Goal: Information Seeking & Learning: Check status

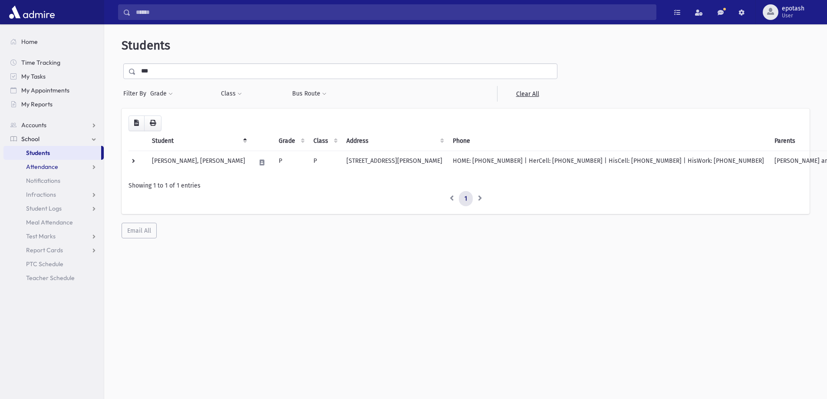
click at [87, 167] on link "Attendance" at bounding box center [53, 167] width 100 height 14
click at [57, 209] on span "Monitoring" at bounding box center [48, 208] width 30 height 8
click at [49, 183] on link "Entry" at bounding box center [53, 181] width 100 height 14
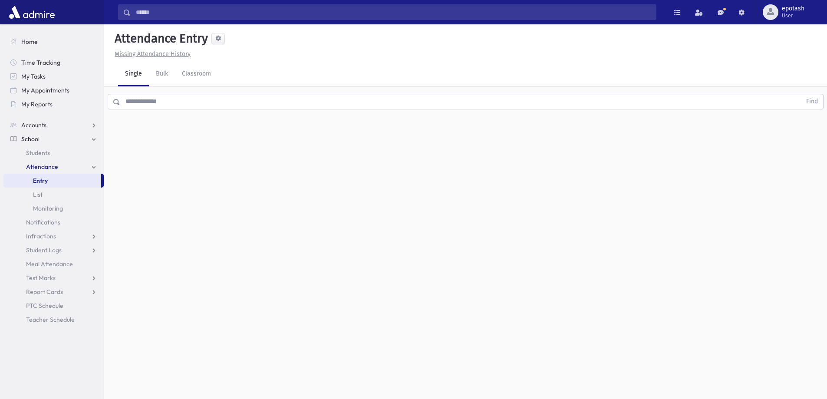
click at [171, 97] on input "text" at bounding box center [460, 102] width 681 height 16
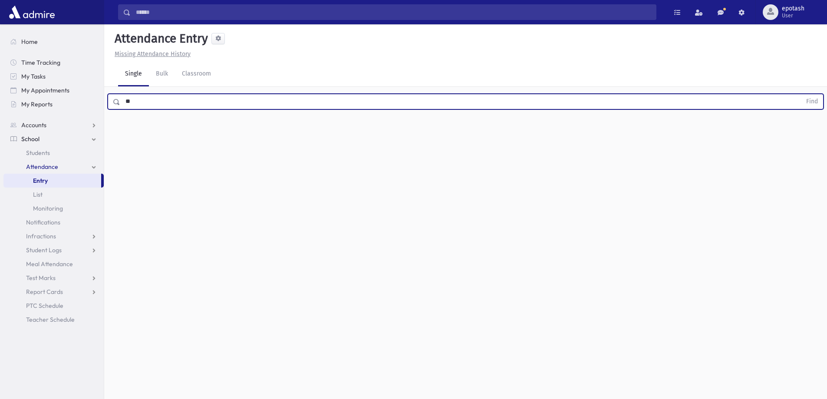
type input "*"
type input "****"
click at [801, 94] on button "Find" at bounding box center [812, 101] width 22 height 15
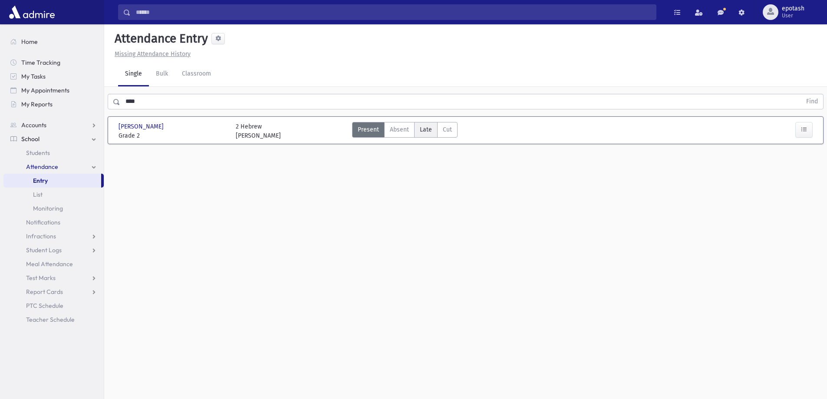
click at [424, 128] on span "Late" at bounding box center [426, 129] width 12 height 9
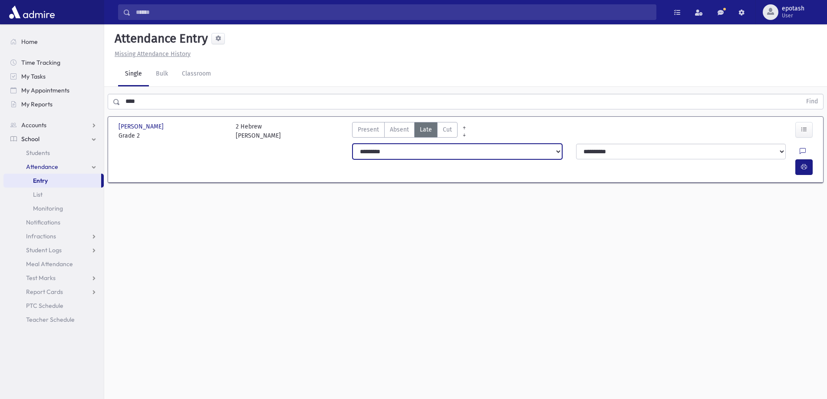
click at [538, 146] on select "**********" at bounding box center [457, 152] width 210 height 16
select select "*******"
click at [352, 144] on select "**********" at bounding box center [457, 152] width 210 height 16
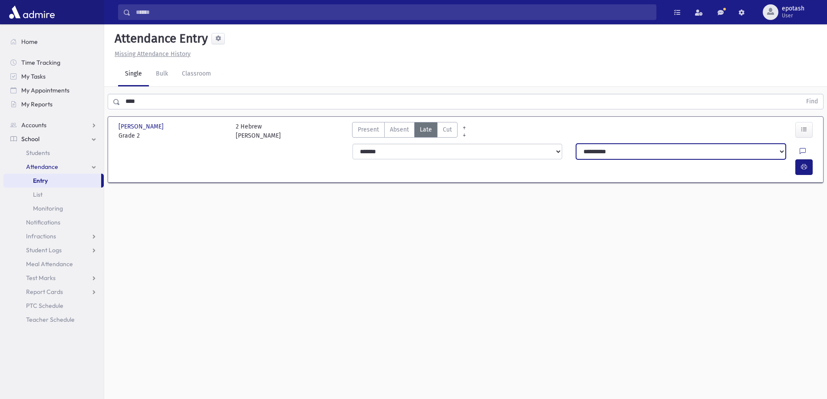
click at [622, 148] on select "**********" at bounding box center [681, 152] width 210 height 16
click at [576, 144] on select "**********" at bounding box center [681, 152] width 210 height 16
click at [805, 163] on icon "button" at bounding box center [804, 166] width 6 height 7
click at [94, 167] on link "Attendance" at bounding box center [53, 167] width 100 height 14
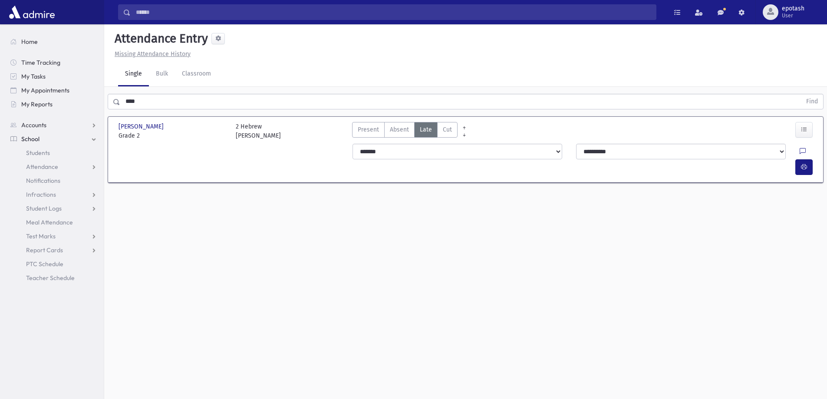
click at [93, 138] on link "School" at bounding box center [53, 139] width 100 height 14
click at [76, 121] on link "Accounts" at bounding box center [53, 125] width 100 height 14
click at [75, 166] on link "School" at bounding box center [53, 167] width 100 height 14
click at [56, 170] on span "Attendance" at bounding box center [42, 167] width 32 height 8
click at [67, 207] on link "Monitoring" at bounding box center [53, 208] width 100 height 14
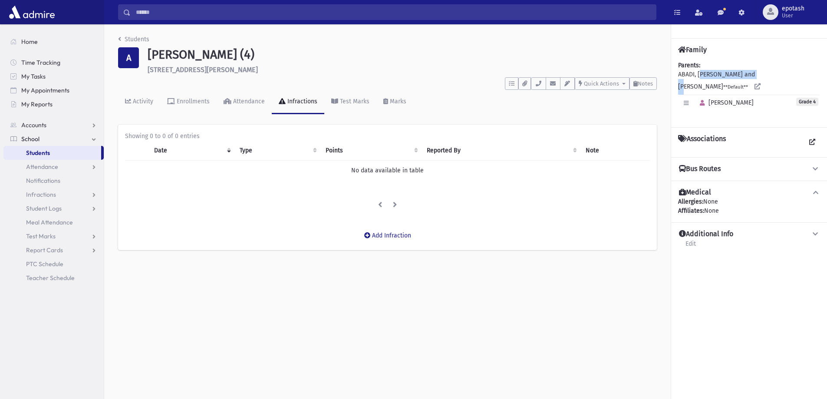
click at [94, 138] on link "School" at bounding box center [53, 139] width 100 height 14
click at [72, 122] on link "Accounts" at bounding box center [53, 125] width 100 height 14
click at [55, 172] on link "School" at bounding box center [53, 167] width 100 height 14
click at [61, 165] on link "Attendance" at bounding box center [53, 167] width 100 height 14
click at [95, 166] on link "Attendance" at bounding box center [53, 167] width 100 height 14
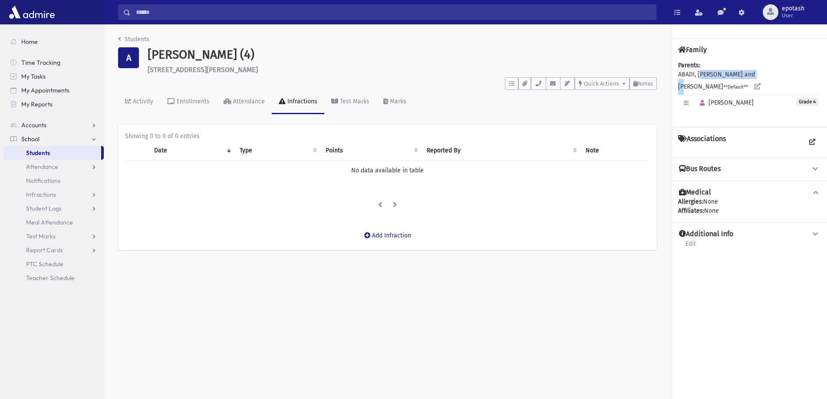
click at [95, 139] on link "School" at bounding box center [53, 139] width 100 height 14
click at [95, 166] on link "Attendance" at bounding box center [53, 167] width 100 height 14
click at [70, 207] on link "Monitoring" at bounding box center [53, 208] width 100 height 14
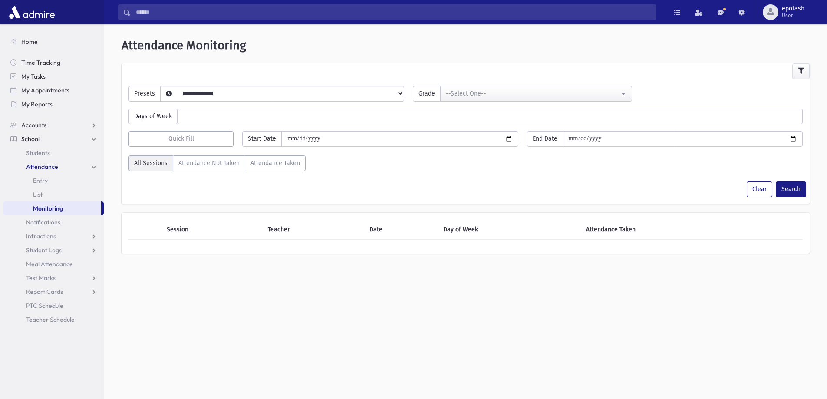
select select
click at [390, 97] on select "**********" at bounding box center [275, 104] width 229 height 15
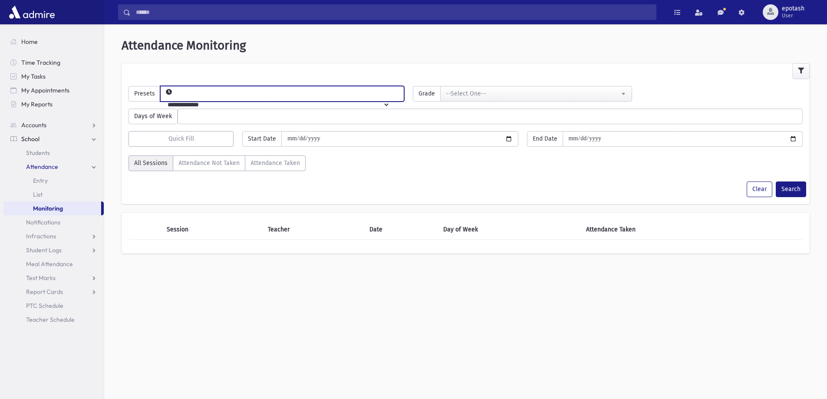
select select "*****"
click at [174, 97] on select "**********" at bounding box center [275, 104] width 229 height 15
click at [517, 102] on div "Days of Week ****** ****** ******* ********* ******** ****** ********" at bounding box center [465, 113] width 683 height 23
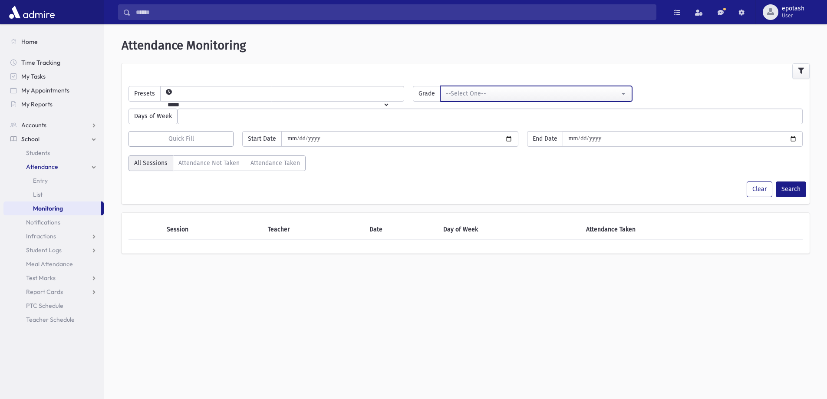
click at [516, 98] on div "--Select One--" at bounding box center [532, 94] width 173 height 10
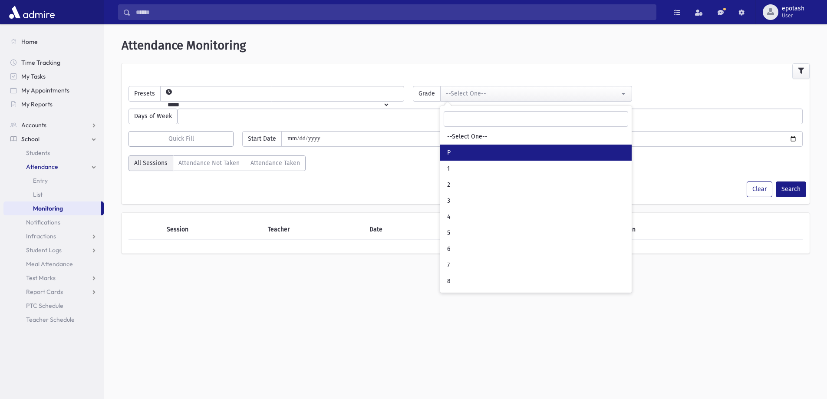
click at [463, 158] on link "P" at bounding box center [535, 152] width 191 height 16
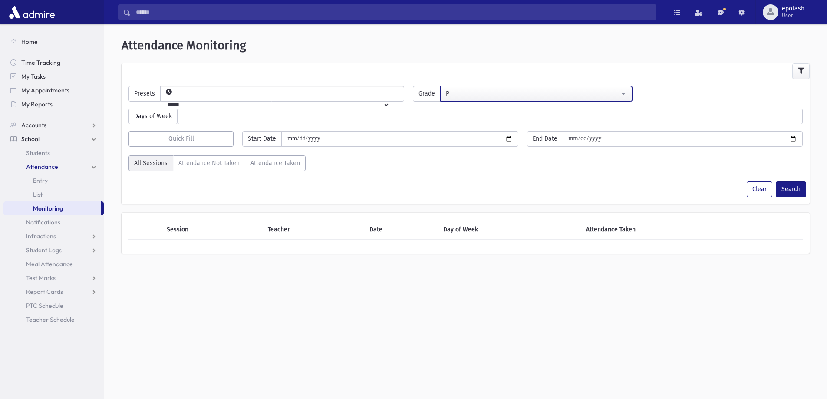
click at [481, 97] on div "P" at bounding box center [532, 93] width 173 height 9
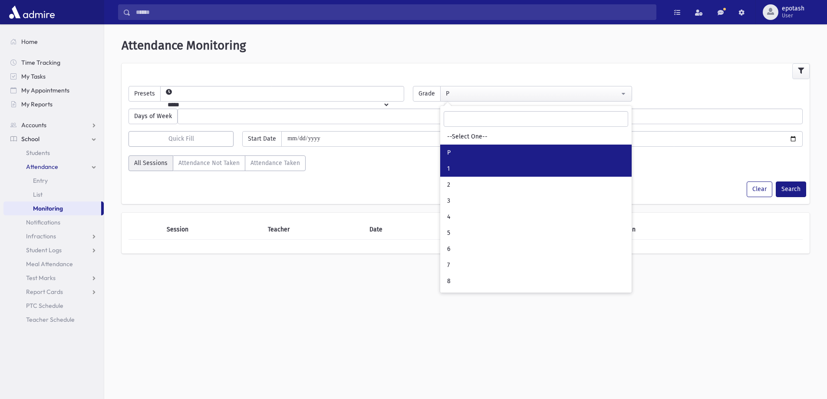
click at [456, 170] on link "1" at bounding box center [535, 169] width 191 height 16
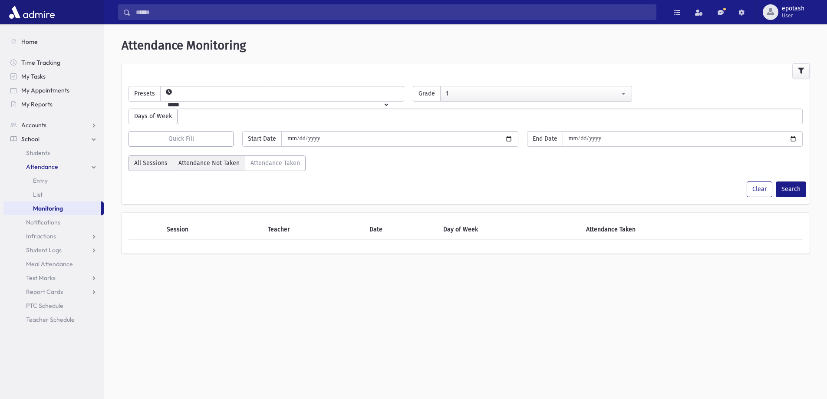
click at [223, 163] on label "Attendance Not Taken" at bounding box center [209, 163] width 72 height 16
click at [596, 84] on div "**********" at bounding box center [465, 90] width 683 height 23
click at [598, 95] on div "1" at bounding box center [532, 93] width 173 height 9
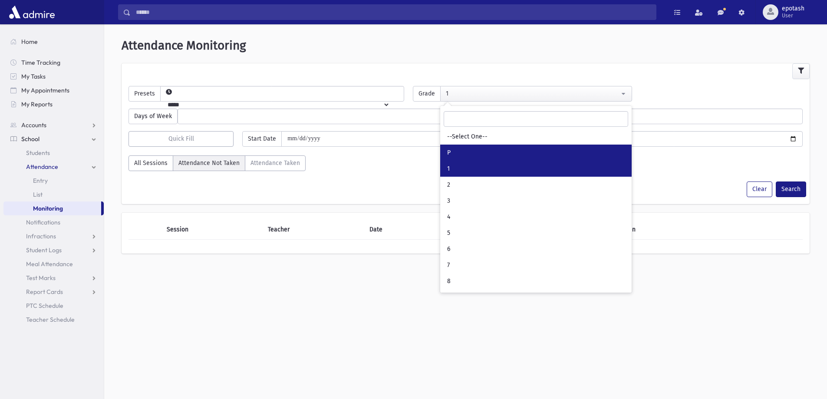
click at [496, 146] on link "P" at bounding box center [535, 152] width 191 height 16
select select "*"
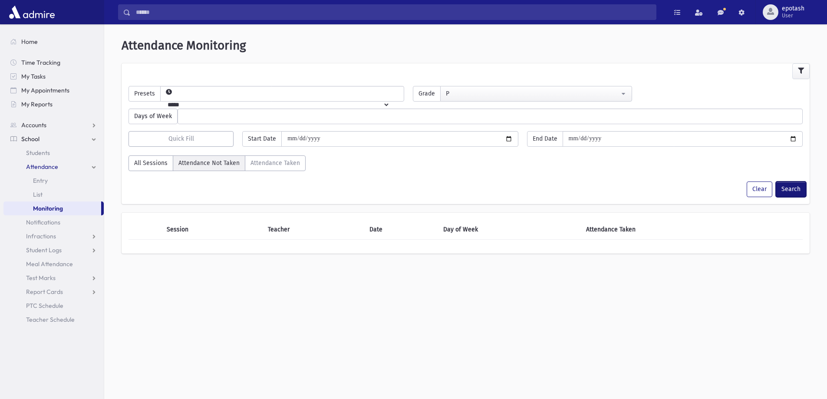
click at [797, 192] on button "Search" at bounding box center [790, 189] width 30 height 16
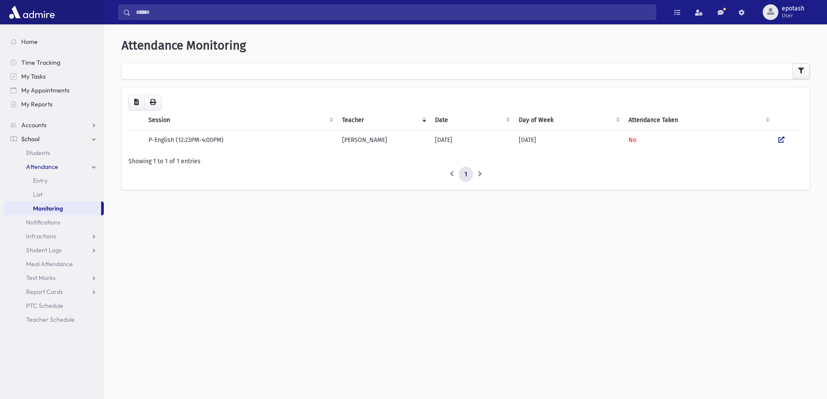
click at [268, 70] on div at bounding box center [465, 71] width 688 height 16
click at [234, 74] on div at bounding box center [465, 71] width 688 height 16
click at [796, 74] on button "button" at bounding box center [800, 71] width 17 height 16
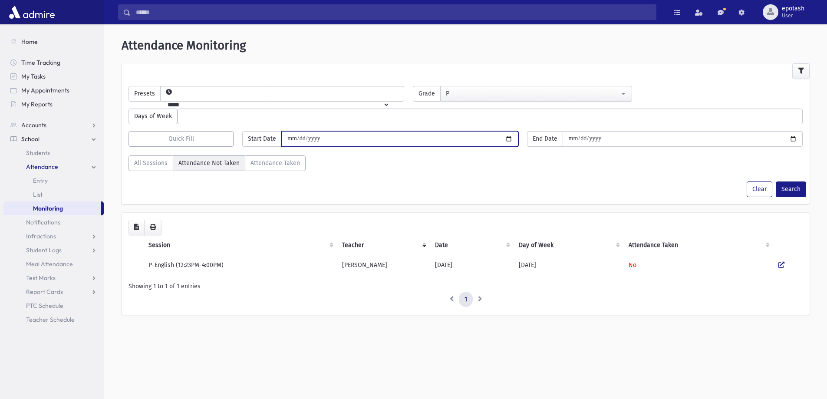
click at [396, 141] on input "date" at bounding box center [399, 139] width 236 height 16
click at [509, 137] on input "date" at bounding box center [399, 139] width 236 height 16
type input "**********"
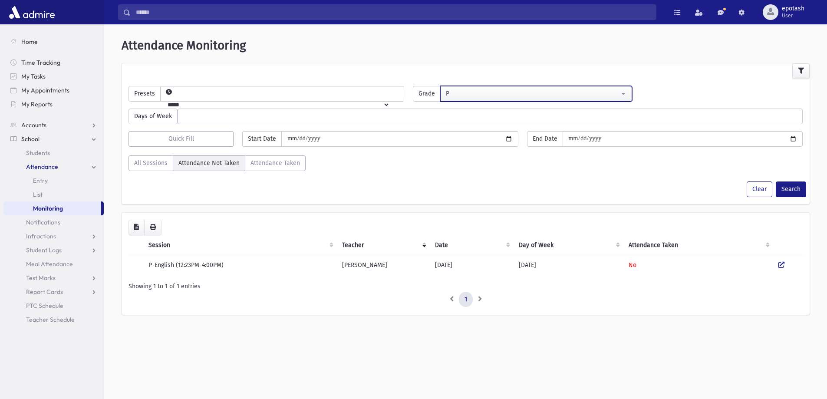
click at [491, 91] on div "P" at bounding box center [532, 93] width 173 height 9
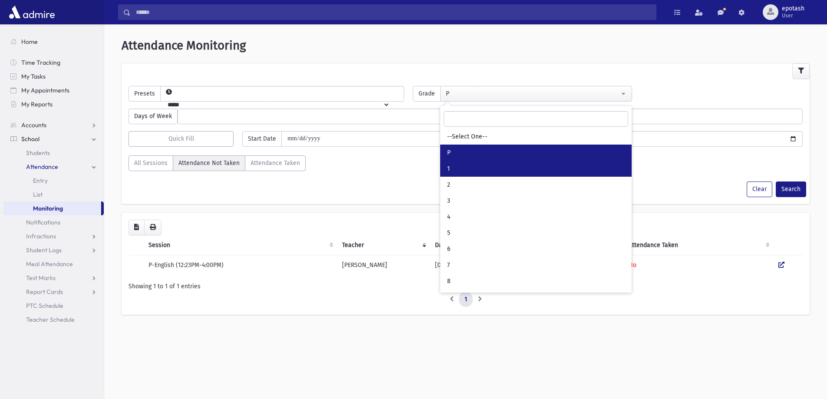
click at [462, 166] on link "1" at bounding box center [535, 169] width 191 height 16
select select "*"
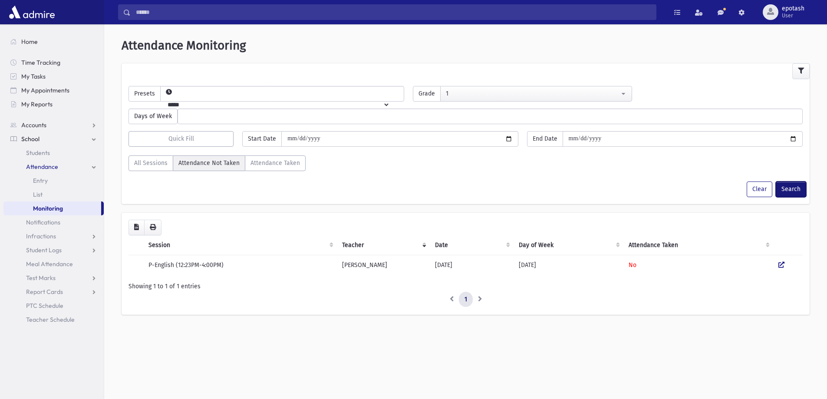
click at [787, 187] on button "Search" at bounding box center [790, 189] width 30 height 16
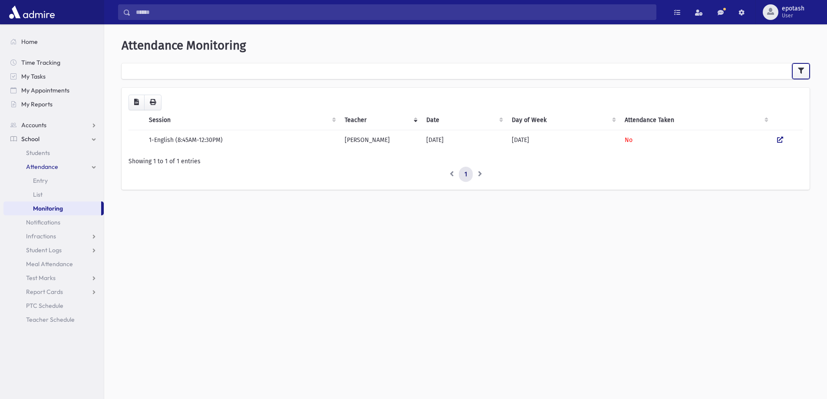
click at [805, 72] on button "button" at bounding box center [800, 71] width 17 height 16
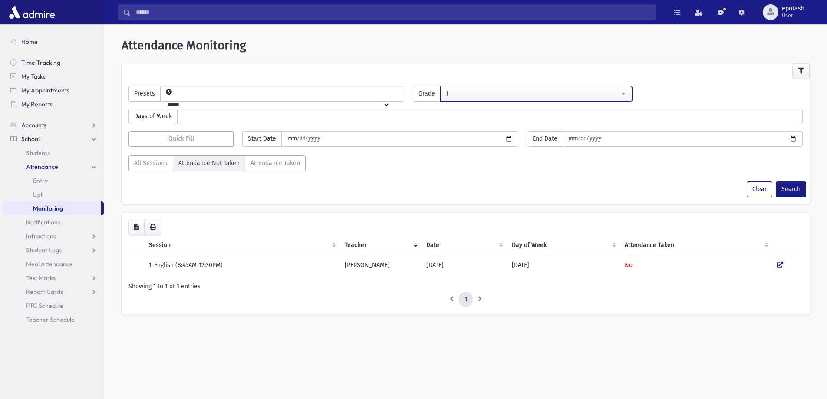
click at [568, 91] on div "1" at bounding box center [532, 93] width 173 height 9
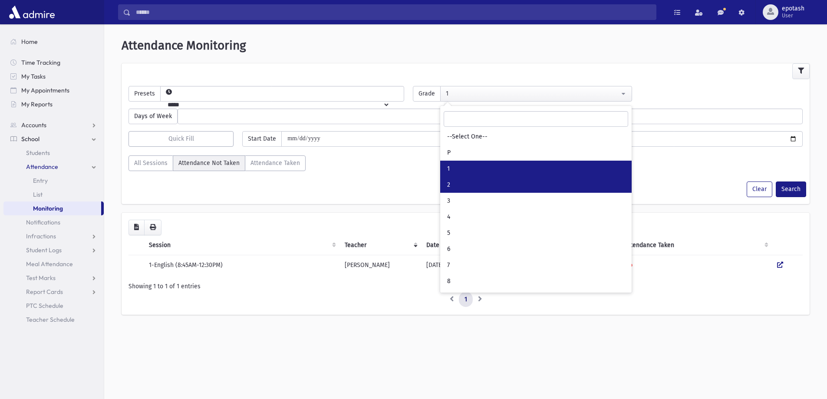
click at [468, 182] on link "2" at bounding box center [535, 185] width 191 height 16
select select "*"
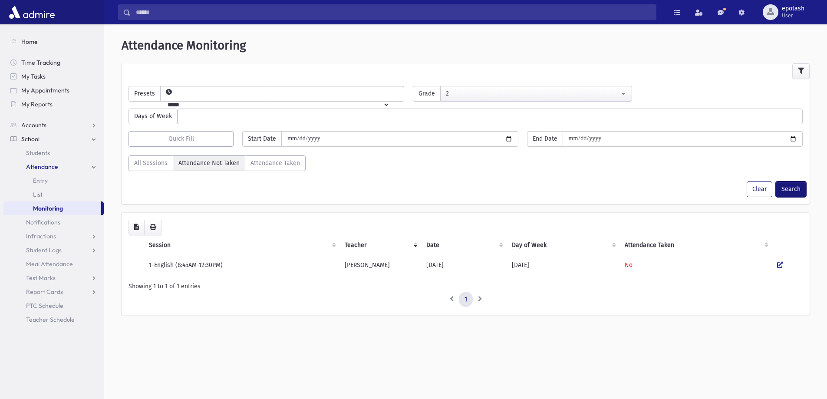
click at [786, 191] on button "Search" at bounding box center [790, 189] width 30 height 16
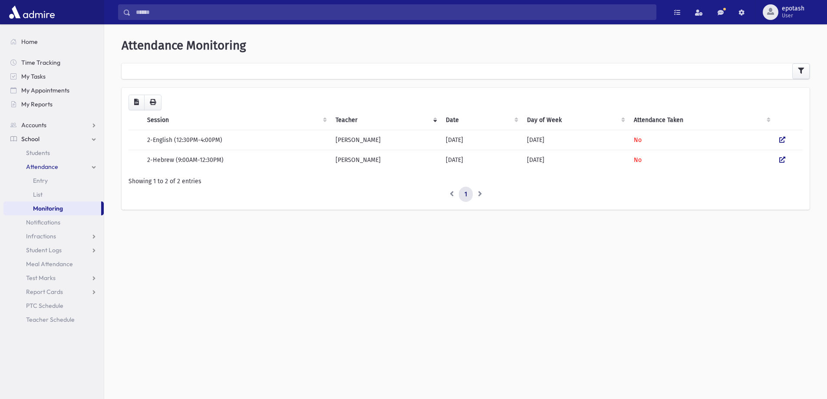
click at [809, 67] on div "**********" at bounding box center [466, 128] width 716 height 201
click at [803, 67] on button "button" at bounding box center [800, 71] width 17 height 16
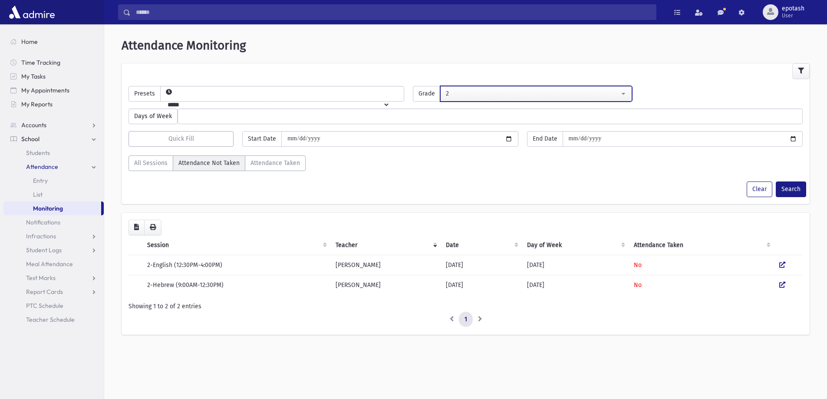
click at [505, 101] on button "2" at bounding box center [535, 94] width 191 height 16
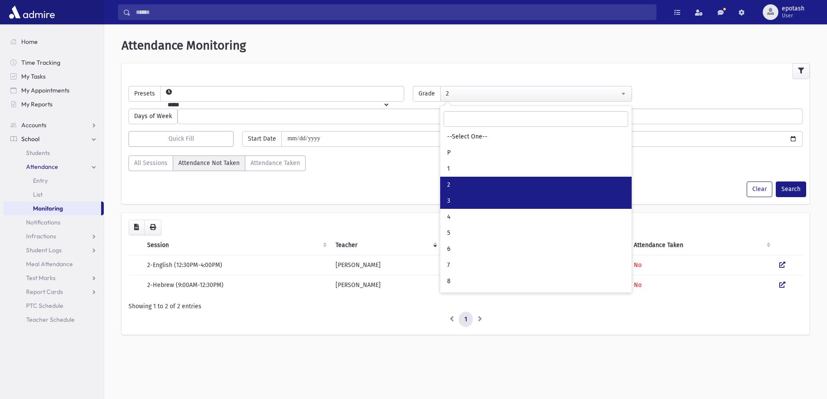
click at [463, 194] on link "3" at bounding box center [535, 201] width 191 height 16
select select "*"
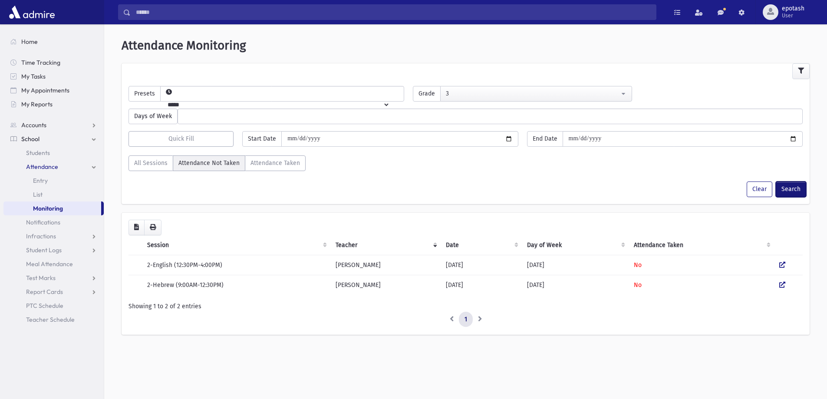
click at [785, 190] on button "Search" at bounding box center [790, 189] width 30 height 16
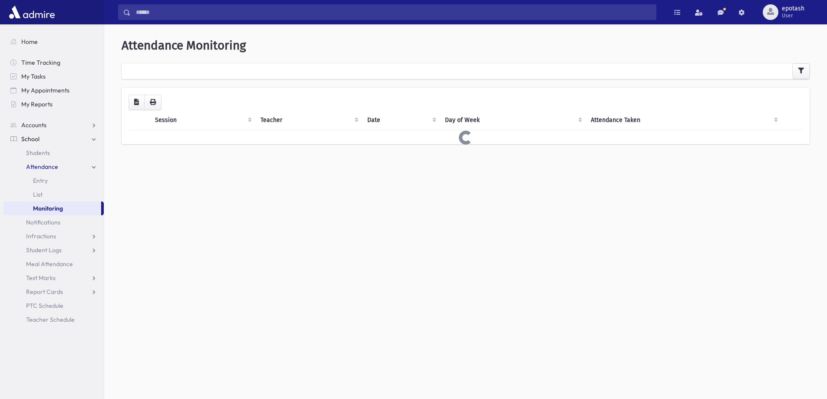
select select
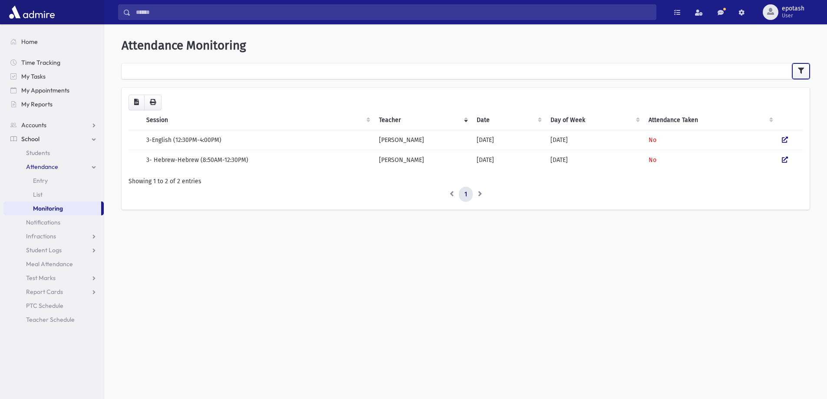
click at [805, 69] on button "button" at bounding box center [800, 71] width 17 height 16
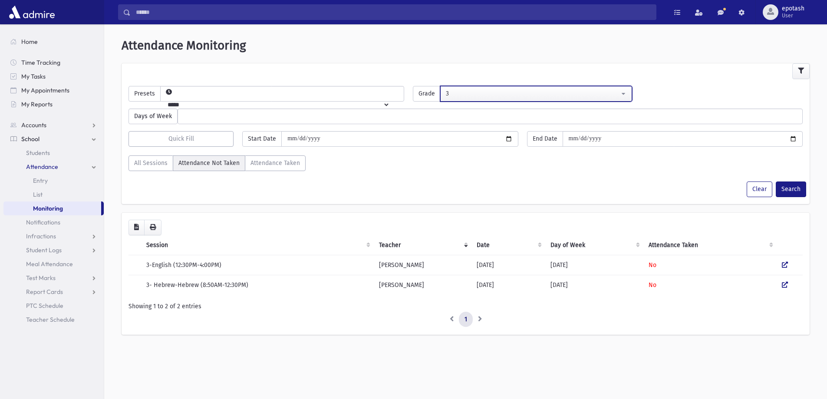
click at [545, 91] on div "3" at bounding box center [532, 93] width 173 height 9
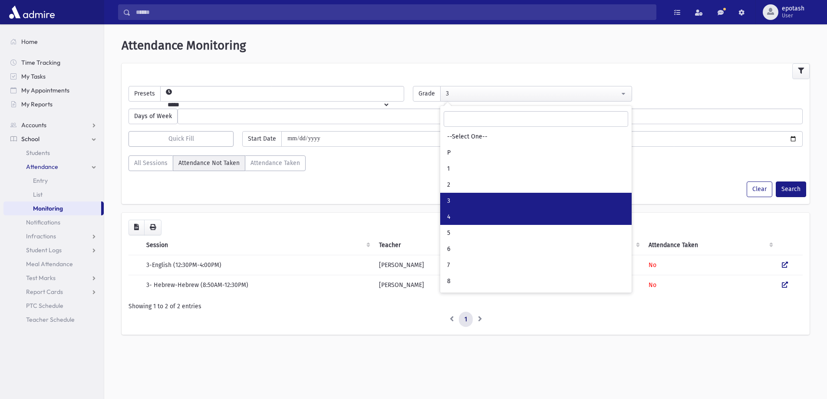
click at [467, 218] on link "4" at bounding box center [535, 217] width 191 height 16
select select "*"
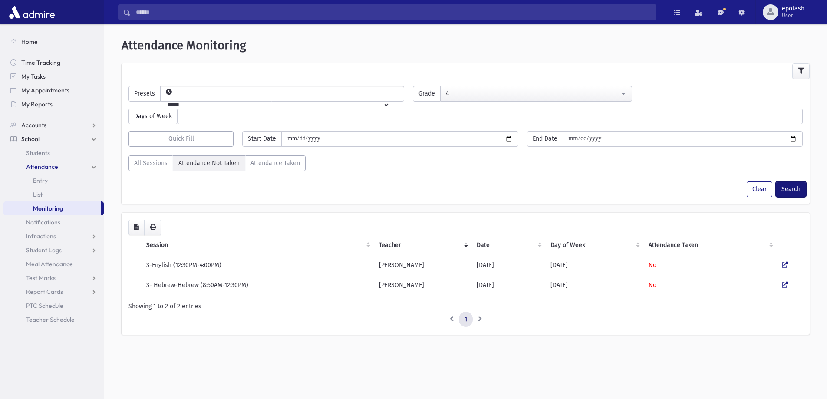
click at [794, 184] on button "Search" at bounding box center [790, 189] width 30 height 16
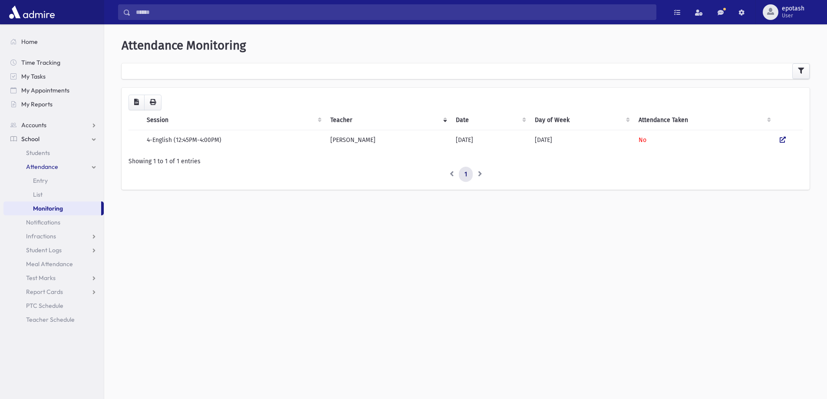
select select
click at [798, 68] on icon "button" at bounding box center [801, 71] width 6 height 6
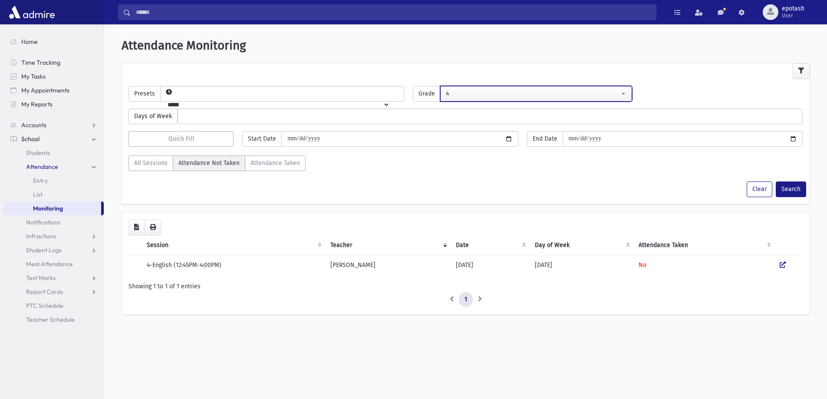
click at [533, 94] on div "4" at bounding box center [532, 93] width 173 height 9
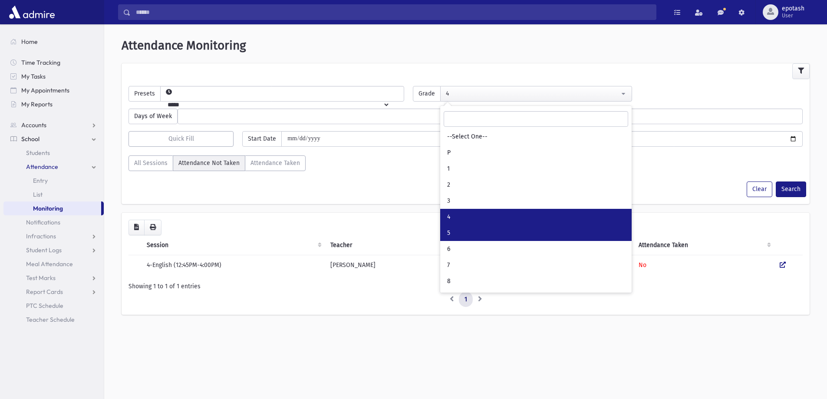
click at [479, 234] on link "5" at bounding box center [535, 233] width 191 height 16
select select "*"
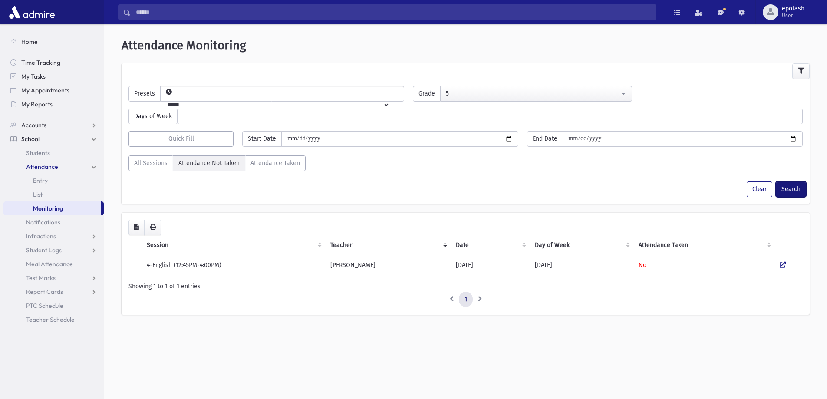
click at [793, 187] on button "Search" at bounding box center [790, 189] width 30 height 16
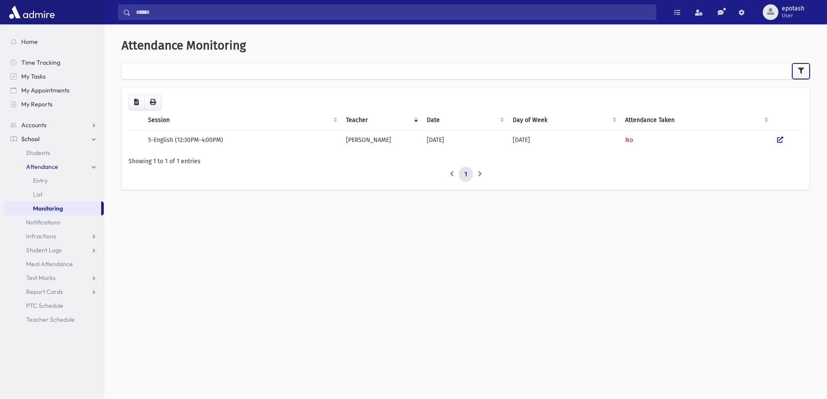
click at [802, 66] on button "button" at bounding box center [800, 71] width 17 height 16
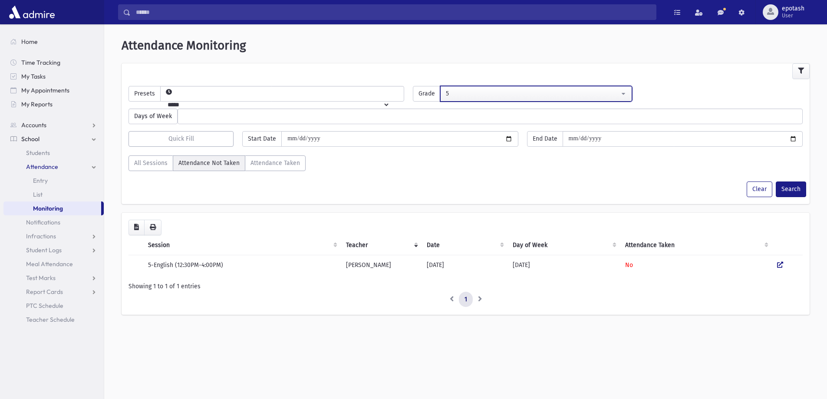
click at [586, 91] on div "5" at bounding box center [532, 93] width 173 height 9
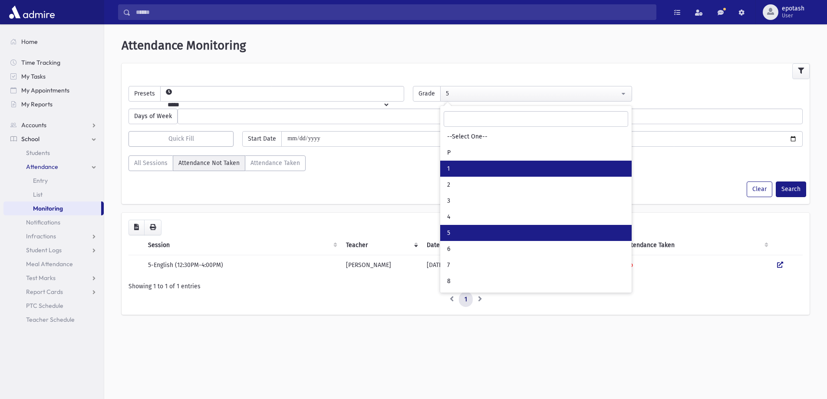
click at [466, 171] on link "1" at bounding box center [535, 169] width 191 height 16
select select "*"
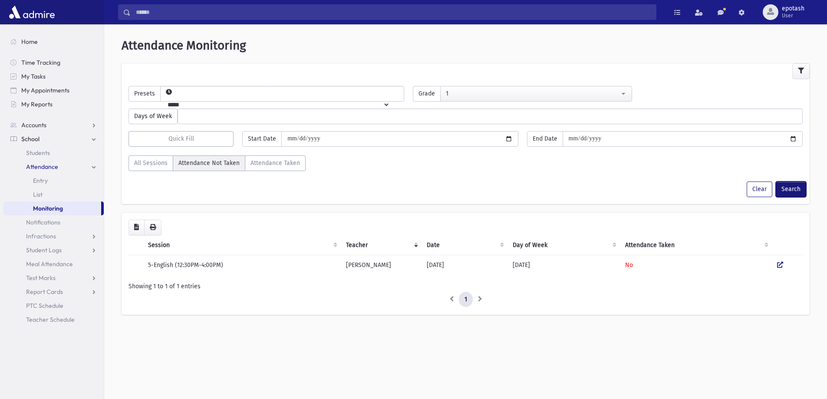
click at [785, 189] on button "Search" at bounding box center [790, 189] width 30 height 16
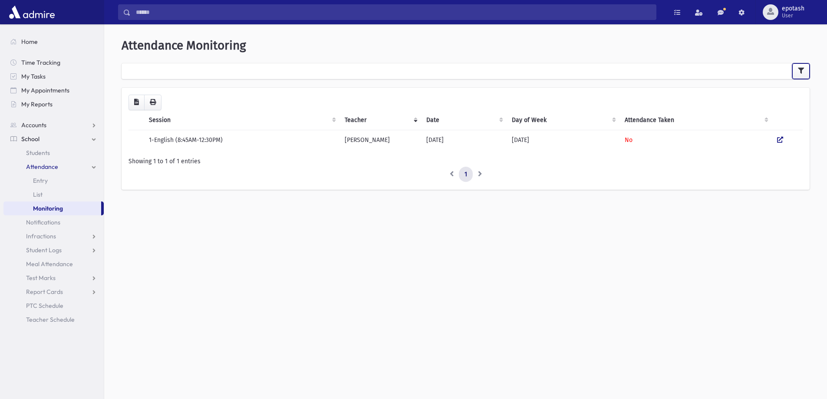
click at [803, 66] on button "button" at bounding box center [800, 71] width 17 height 16
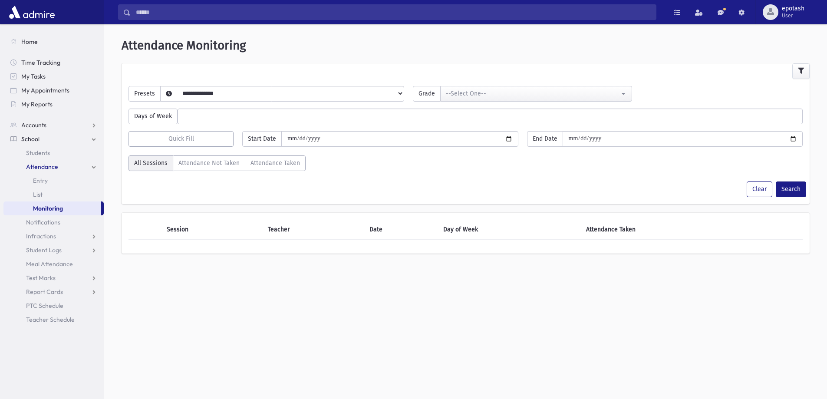
select select
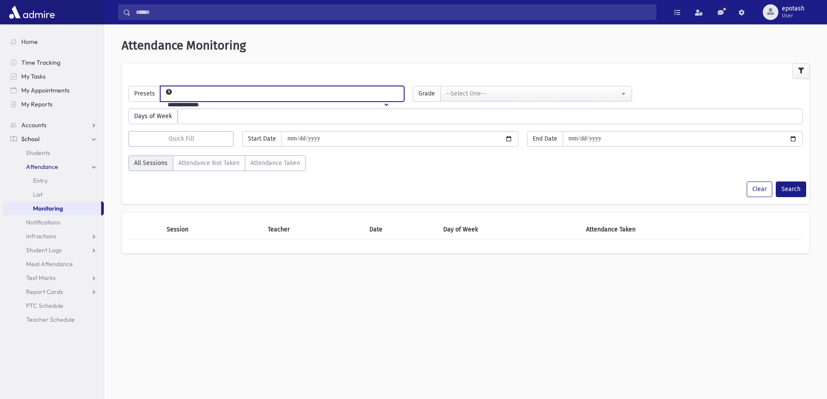
click at [390, 97] on select "**********" at bounding box center [275, 104] width 229 height 15
select select "*****"
click at [174, 97] on select "**********" at bounding box center [275, 104] width 229 height 15
click at [481, 99] on button "--Select One--" at bounding box center [535, 94] width 191 height 16
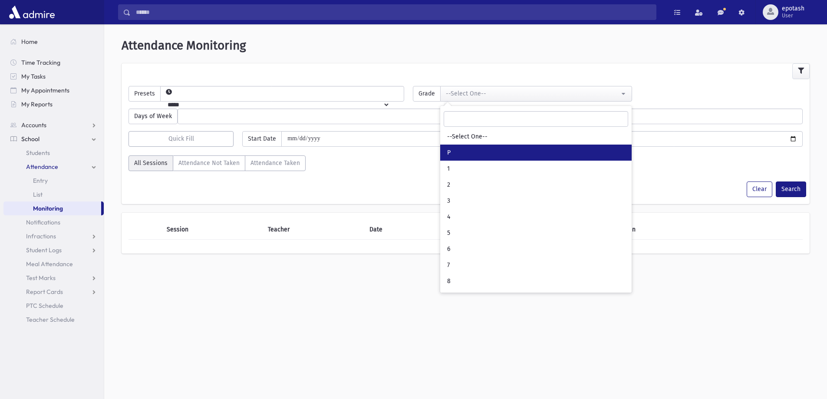
click at [469, 150] on link "P" at bounding box center [535, 152] width 191 height 16
select select "*"
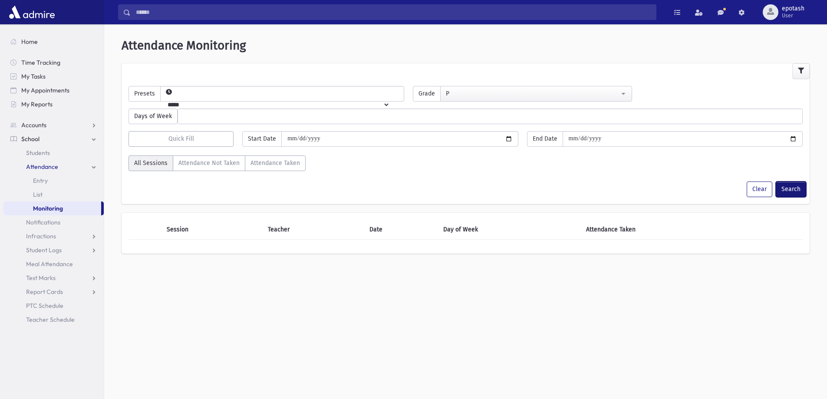
click at [785, 189] on button "Search" at bounding box center [790, 189] width 30 height 16
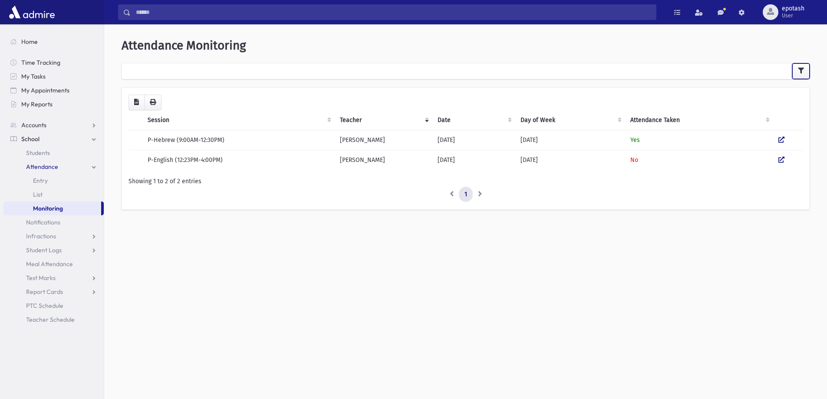
click at [804, 71] on button "button" at bounding box center [800, 71] width 17 height 16
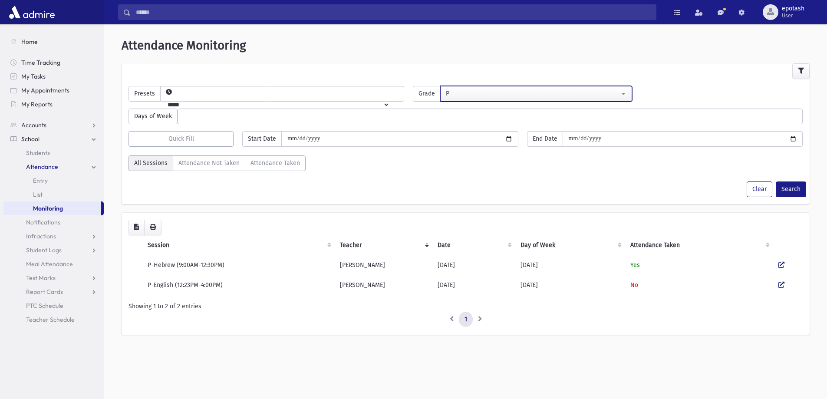
click at [563, 86] on button "P" at bounding box center [535, 94] width 191 height 16
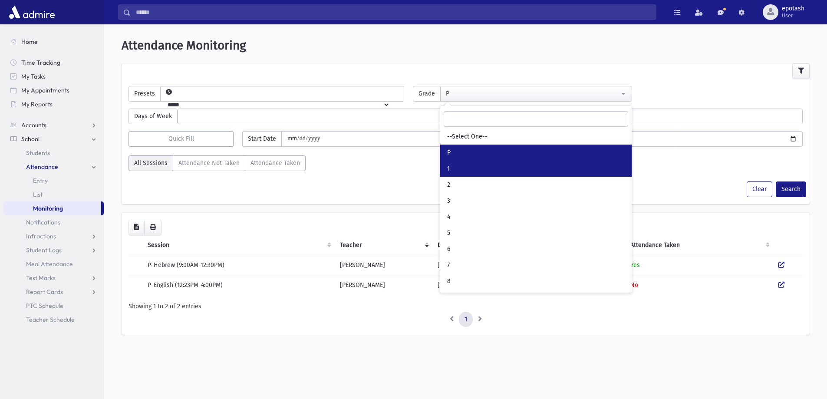
click at [458, 172] on link "1" at bounding box center [535, 169] width 191 height 16
select select "*"
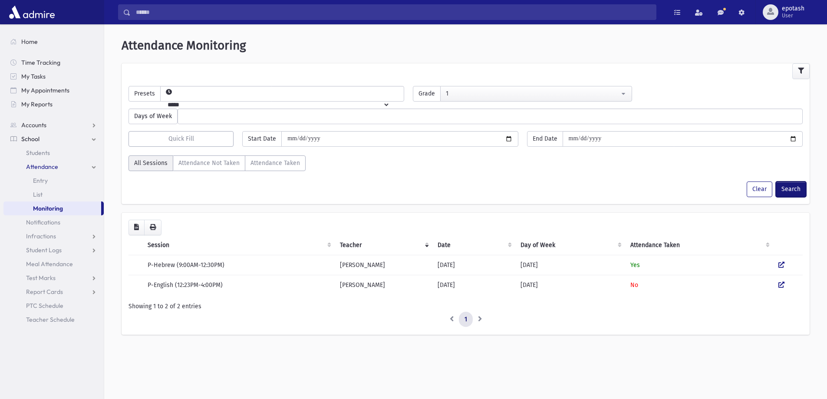
click at [796, 186] on button "Search" at bounding box center [790, 189] width 30 height 16
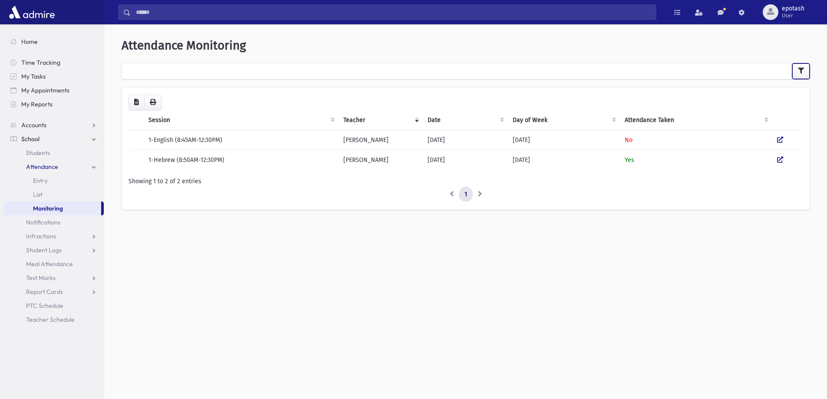
click at [804, 73] on button "button" at bounding box center [800, 71] width 17 height 16
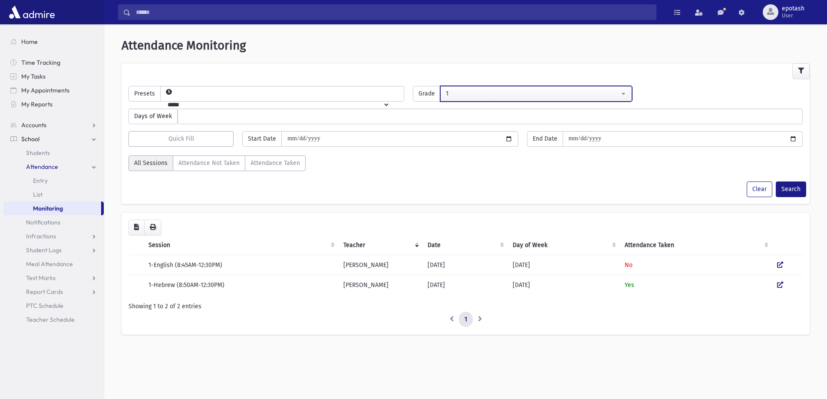
click at [610, 93] on div "1" at bounding box center [532, 93] width 173 height 9
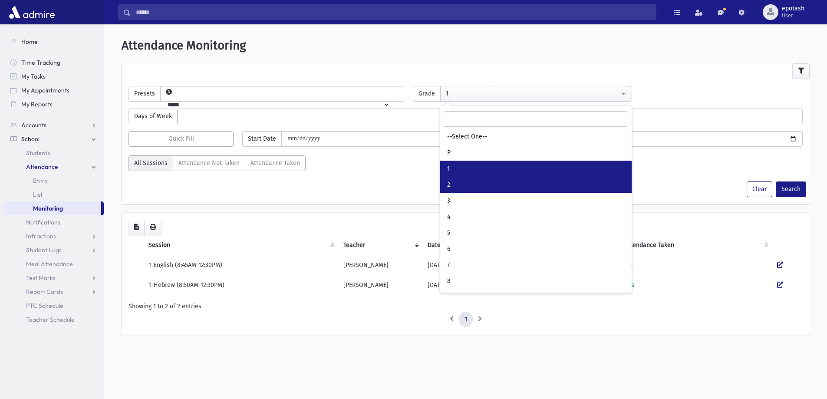
click at [495, 185] on link "2" at bounding box center [535, 185] width 191 height 16
select select "*"
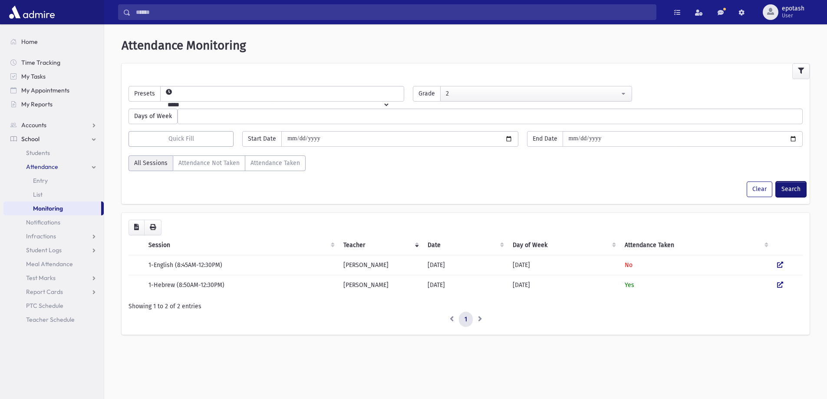
click at [796, 194] on button "Search" at bounding box center [790, 189] width 30 height 16
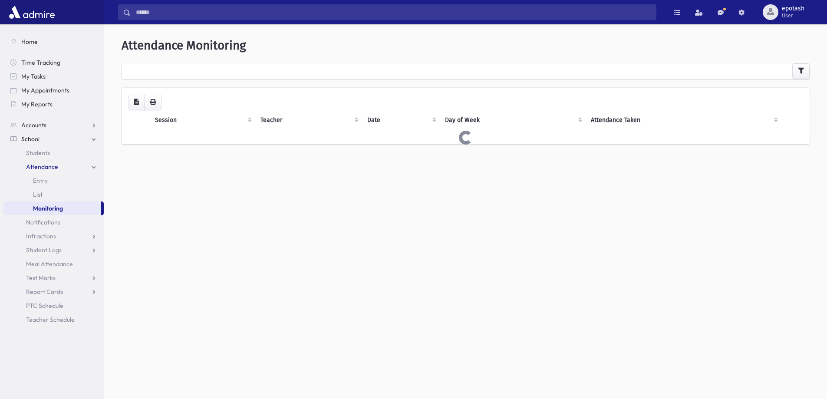
select select
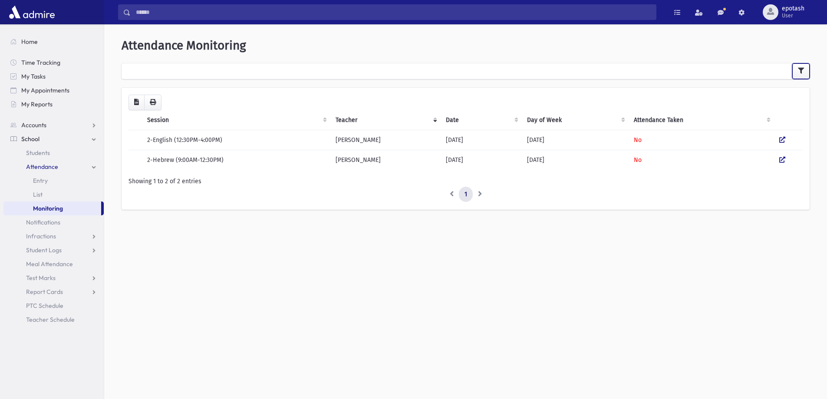
click at [799, 68] on icon "button" at bounding box center [801, 71] width 6 height 6
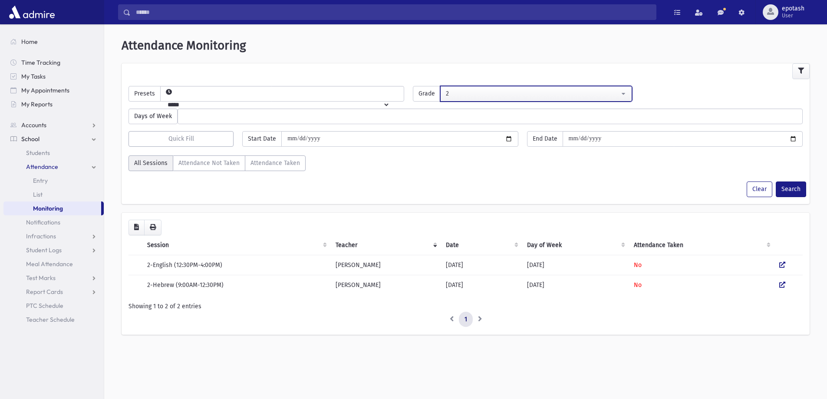
click at [603, 90] on div "2" at bounding box center [532, 93] width 173 height 9
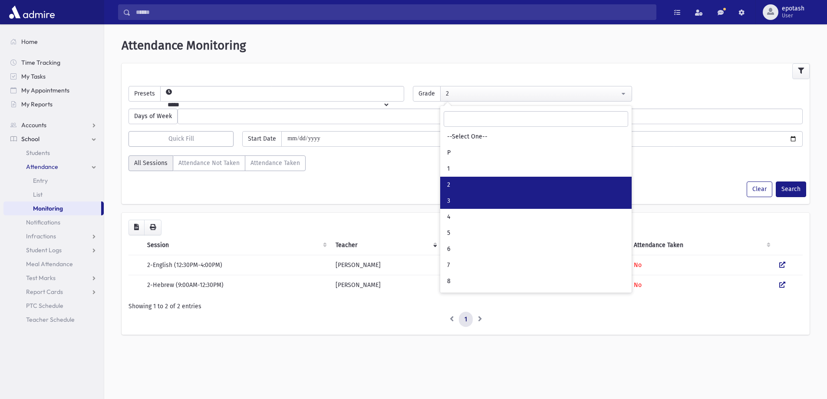
click at [497, 204] on link "3" at bounding box center [535, 201] width 191 height 16
select select "*"
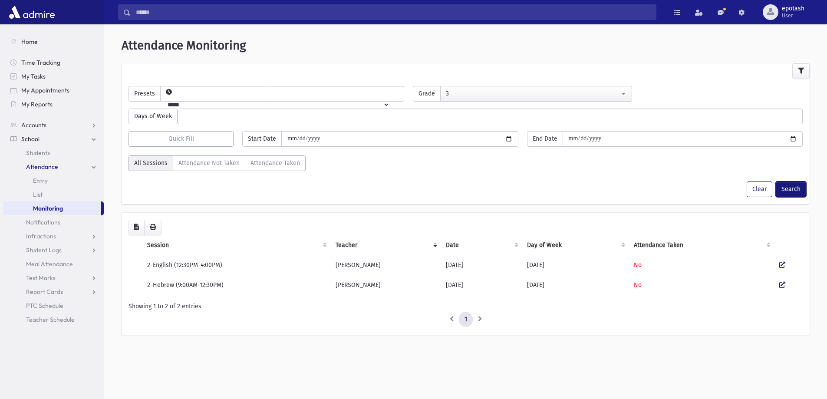
click at [797, 190] on button "Search" at bounding box center [790, 189] width 30 height 16
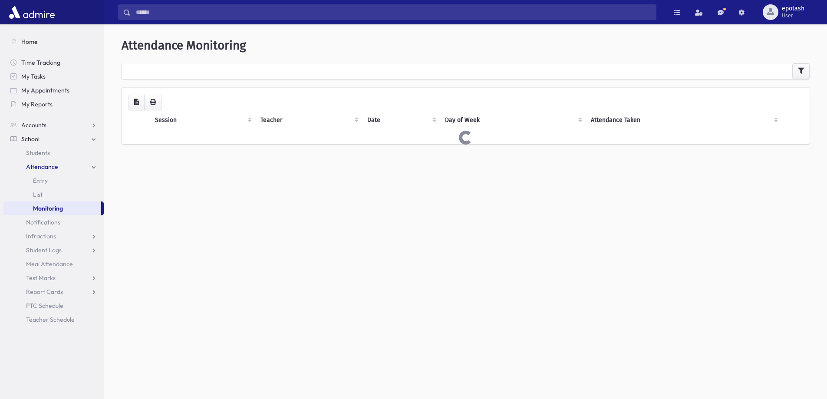
select select
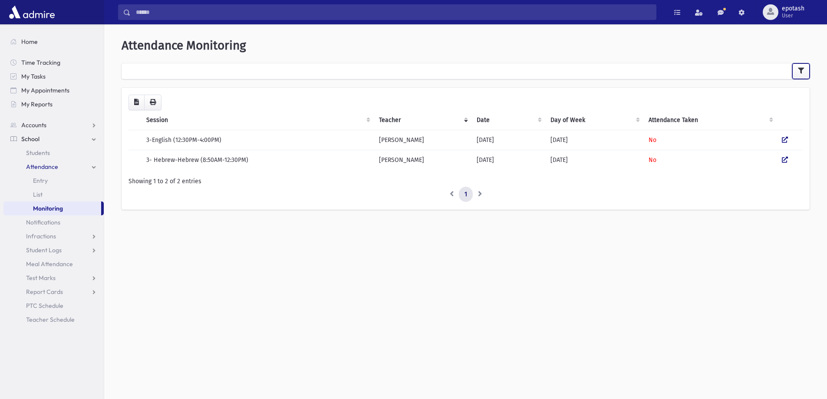
click at [803, 69] on icon "button" at bounding box center [801, 71] width 6 height 6
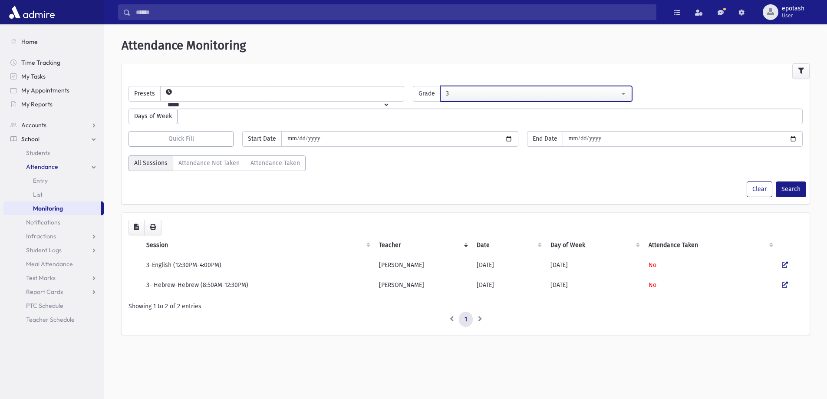
click at [605, 91] on div "3" at bounding box center [532, 93] width 173 height 9
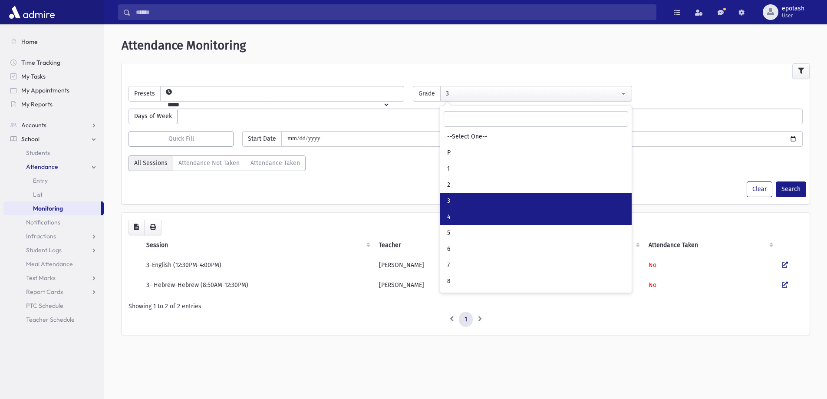
click at [488, 220] on link "4" at bounding box center [535, 217] width 191 height 16
select select "*"
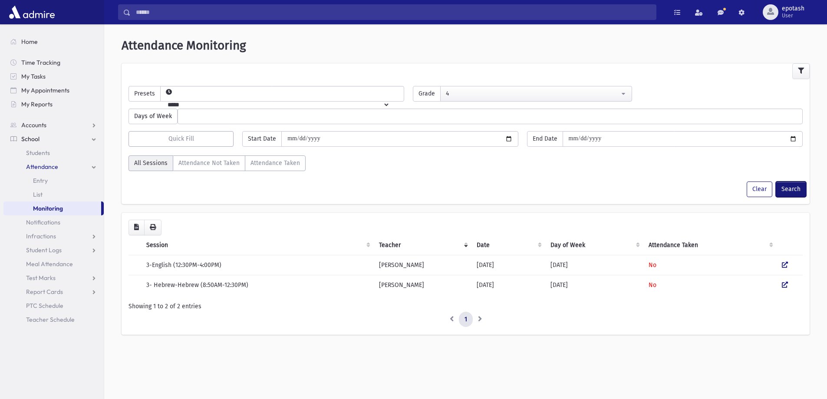
click at [792, 187] on button "Search" at bounding box center [790, 189] width 30 height 16
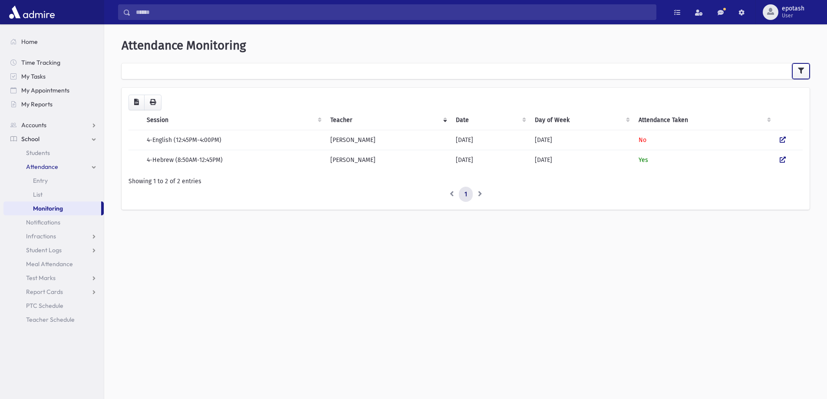
click at [803, 72] on icon "button" at bounding box center [801, 71] width 6 height 6
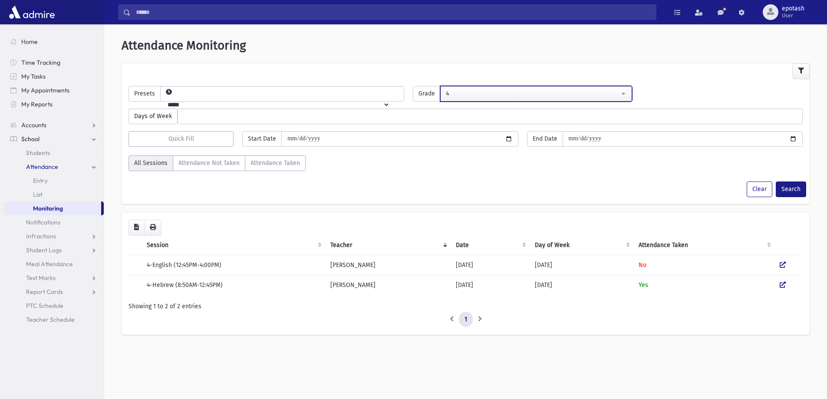
click at [457, 91] on div "4" at bounding box center [532, 93] width 173 height 9
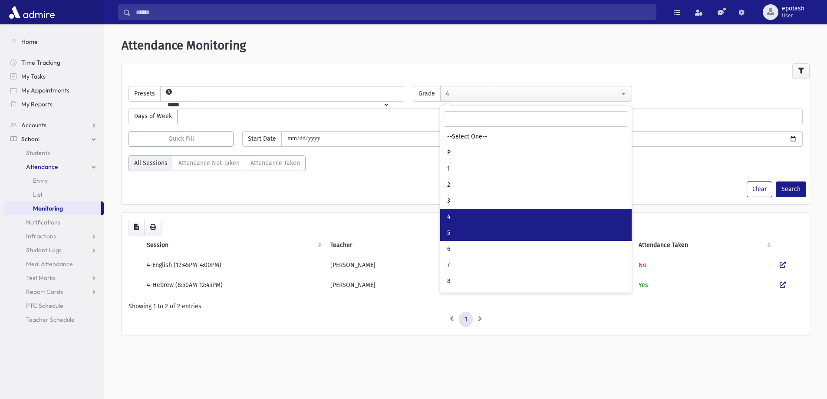
click at [470, 232] on link "5" at bounding box center [535, 233] width 191 height 16
select select "*"
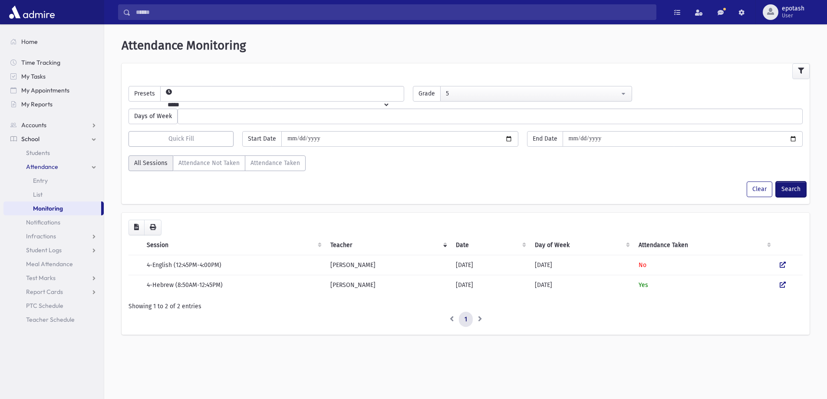
click at [796, 192] on button "Search" at bounding box center [790, 189] width 30 height 16
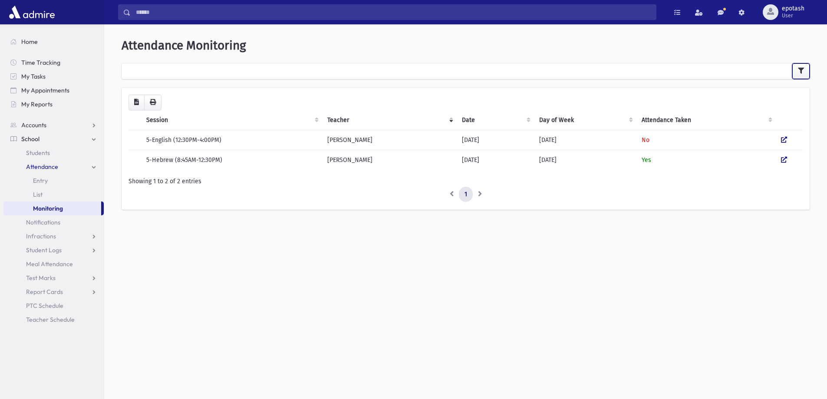
click at [802, 72] on icon "button" at bounding box center [801, 71] width 6 height 6
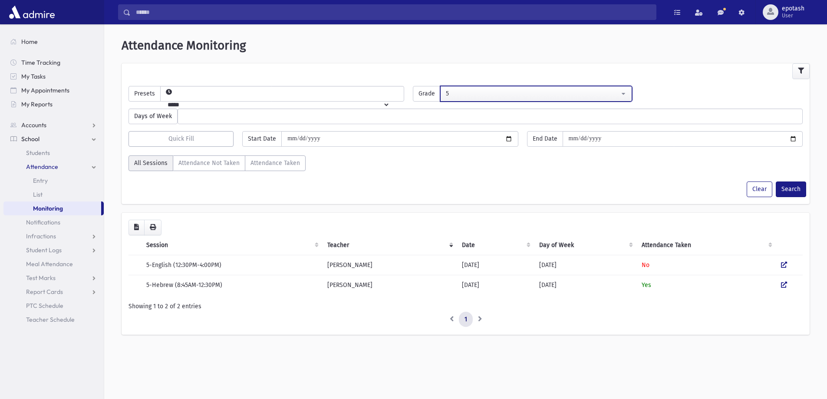
click at [493, 93] on div "5" at bounding box center [532, 93] width 173 height 9
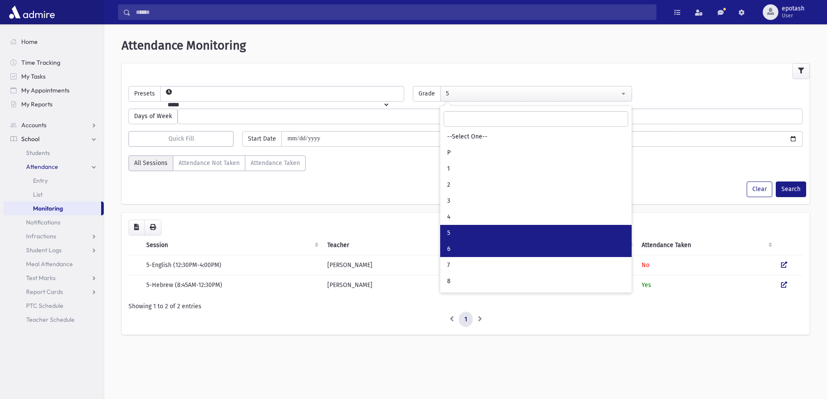
click at [462, 253] on link "6" at bounding box center [535, 249] width 191 height 16
select select "*"
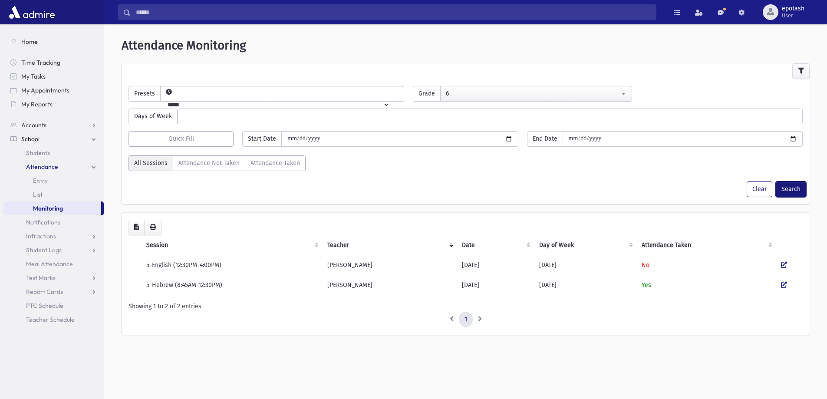
click at [790, 189] on button "Search" at bounding box center [790, 189] width 30 height 16
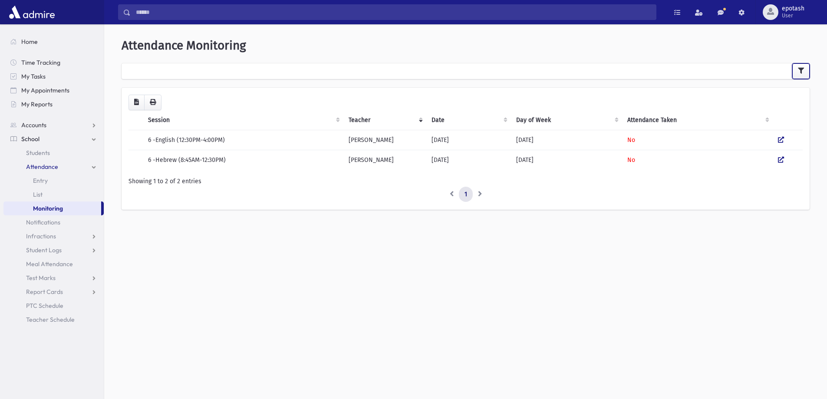
click at [799, 71] on icon "button" at bounding box center [801, 71] width 6 height 6
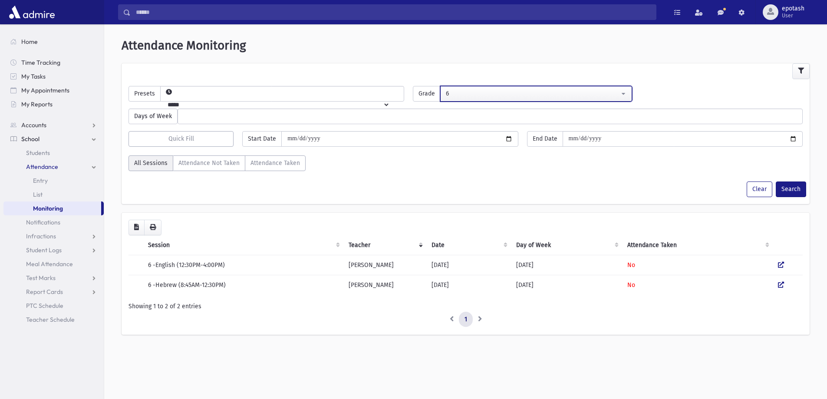
click at [598, 92] on div "6" at bounding box center [532, 93] width 173 height 9
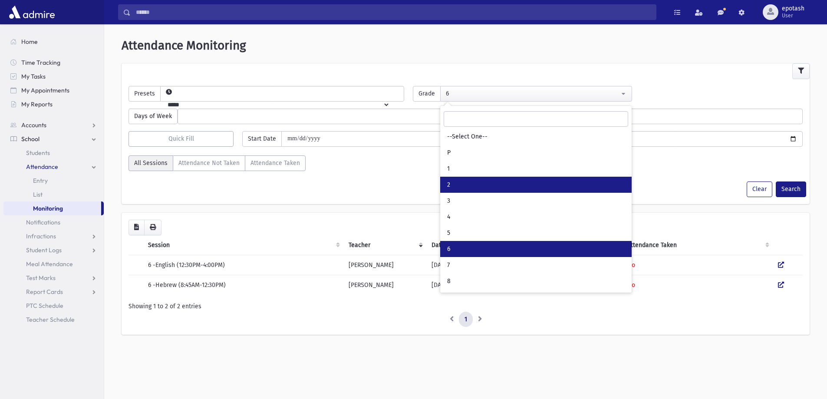
click at [453, 185] on link "2" at bounding box center [535, 185] width 191 height 16
select select "*"
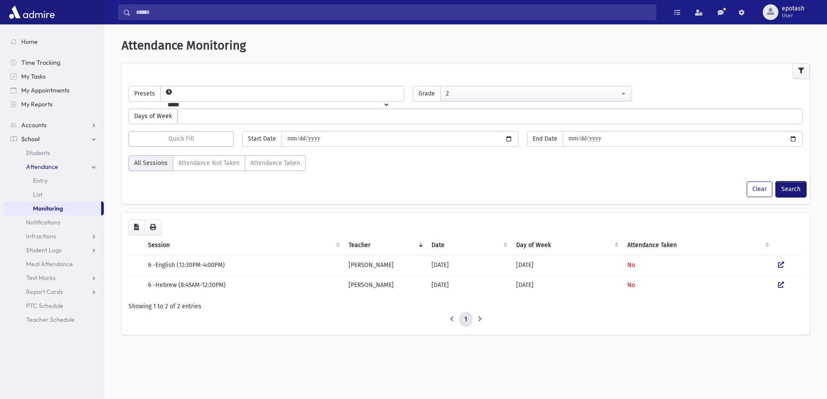
click at [798, 187] on button "Search" at bounding box center [790, 189] width 30 height 16
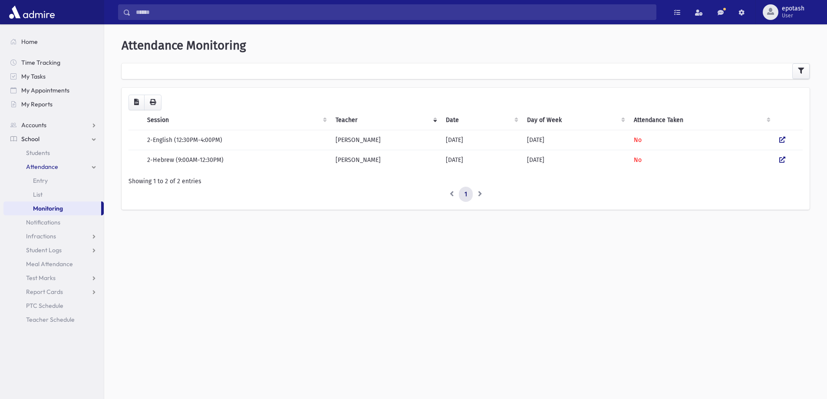
select select
click at [798, 70] on icon "button" at bounding box center [801, 71] width 6 height 6
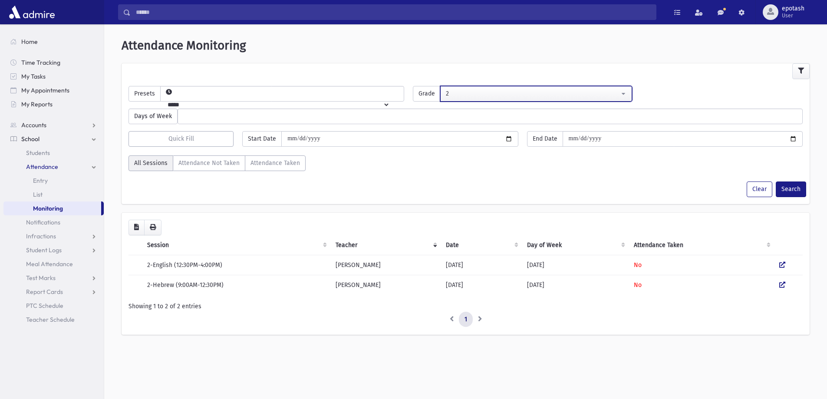
click at [582, 92] on div "2" at bounding box center [532, 93] width 173 height 9
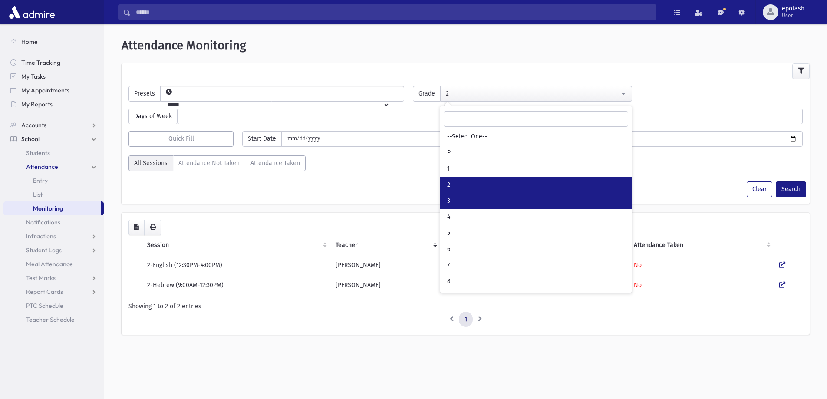
click at [469, 201] on link "3" at bounding box center [535, 201] width 191 height 16
select select "*"
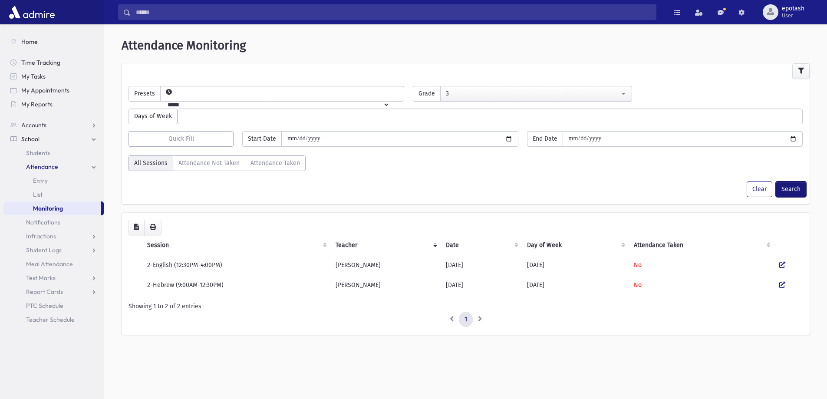
click at [791, 188] on button "Search" at bounding box center [790, 189] width 30 height 16
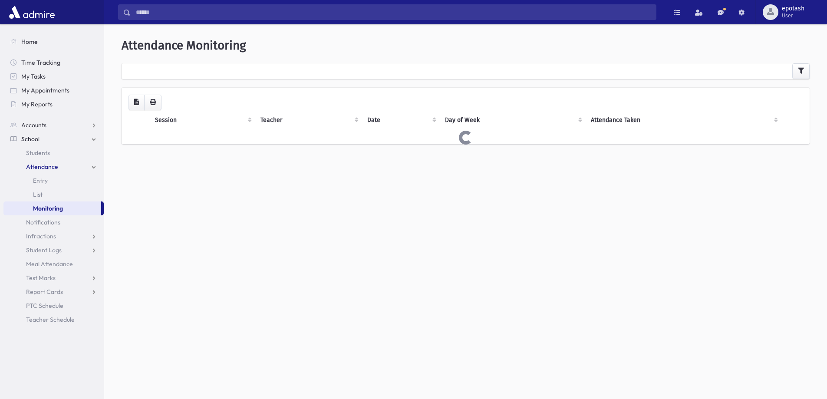
select select
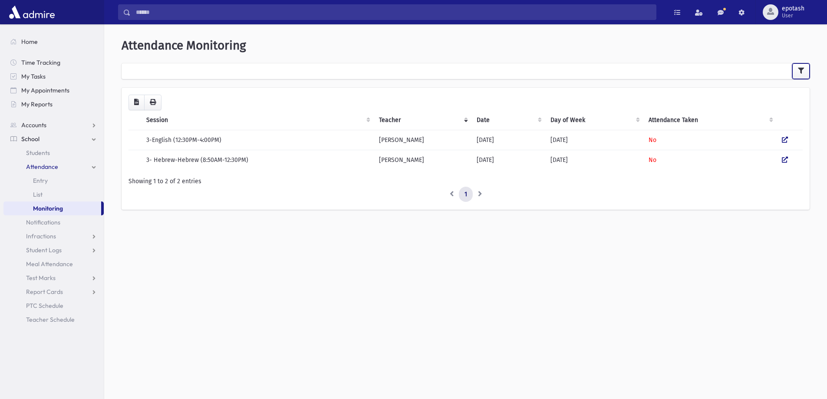
click at [805, 71] on button "button" at bounding box center [800, 71] width 17 height 16
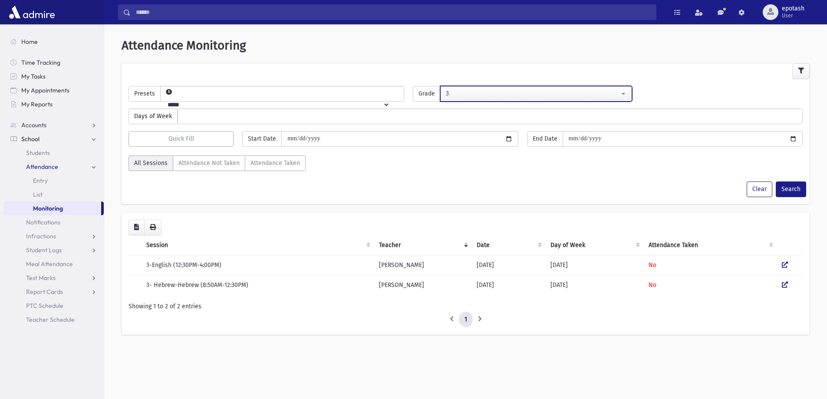
click at [554, 92] on div "3" at bounding box center [532, 93] width 173 height 9
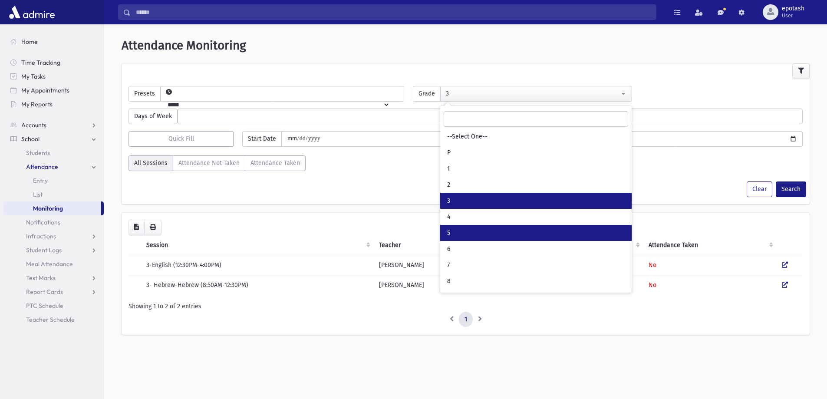
click at [447, 232] on span "5" at bounding box center [448, 233] width 3 height 9
select select "*"
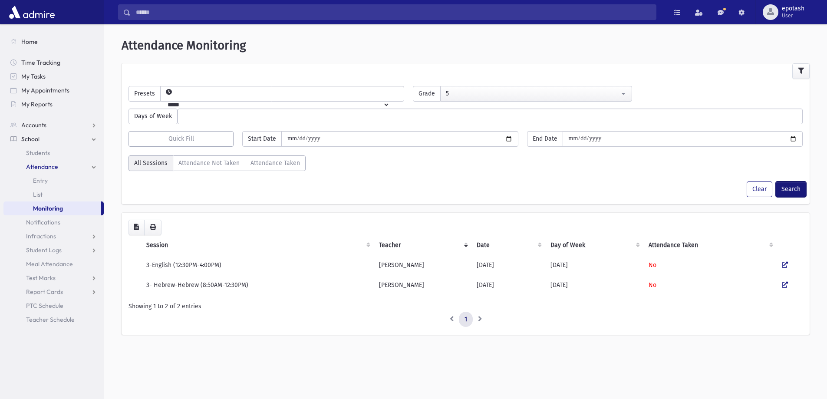
click at [785, 188] on button "Search" at bounding box center [790, 189] width 30 height 16
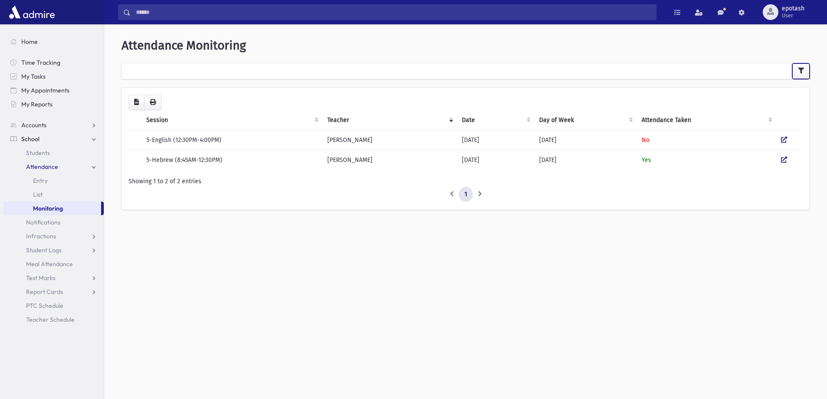
click at [799, 67] on button "button" at bounding box center [800, 71] width 17 height 16
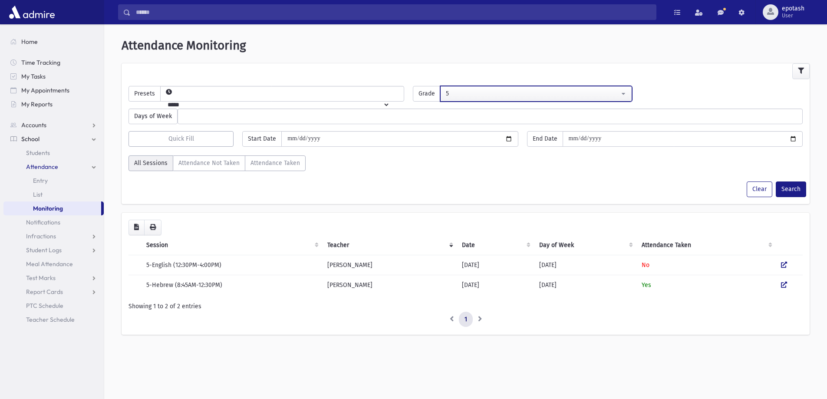
click at [575, 93] on div "5" at bounding box center [532, 93] width 173 height 9
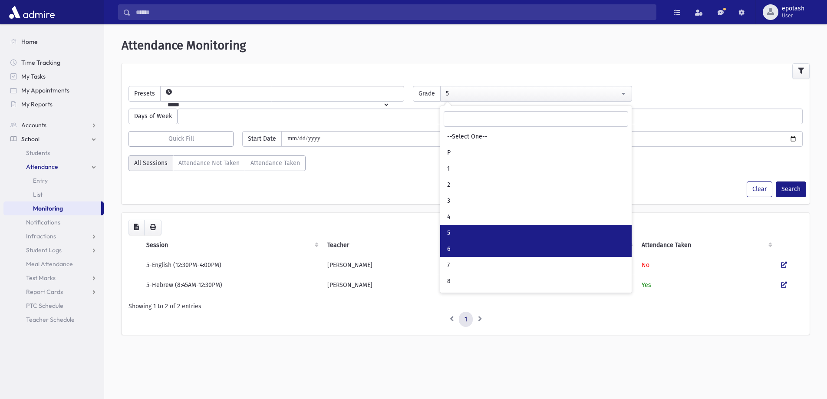
click at [479, 248] on link "6" at bounding box center [535, 249] width 191 height 16
select select "*"
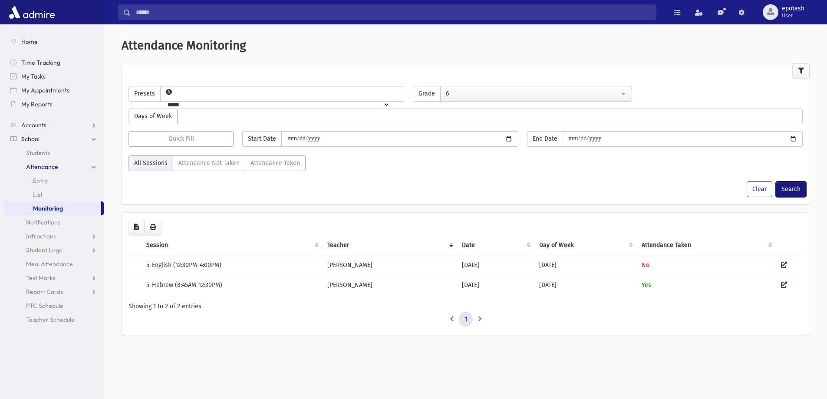
click at [786, 185] on button "Search" at bounding box center [790, 189] width 30 height 16
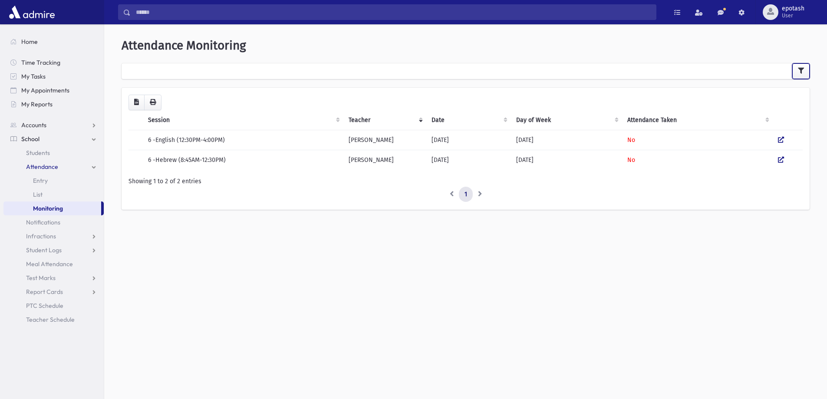
click at [804, 70] on button "button" at bounding box center [800, 71] width 17 height 16
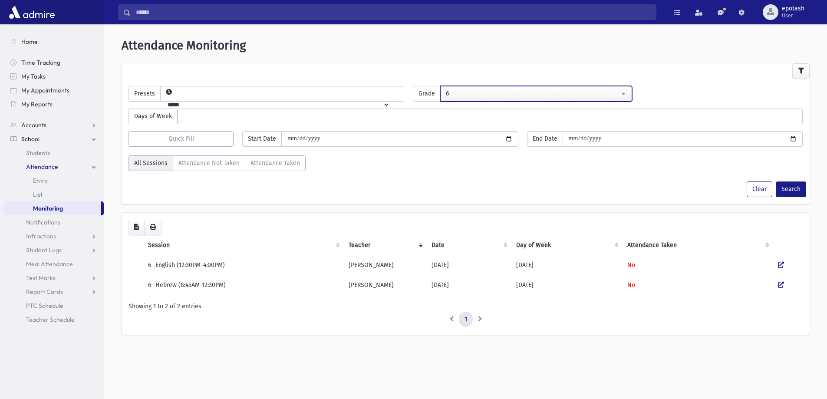
click at [460, 92] on div "6" at bounding box center [532, 93] width 173 height 9
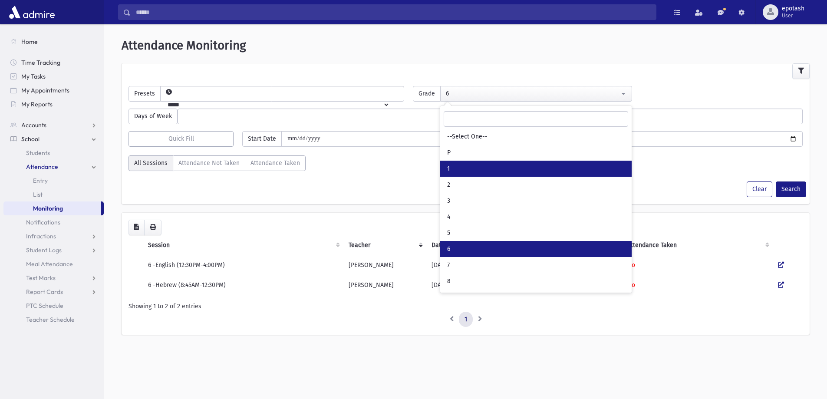
click at [468, 169] on link "1" at bounding box center [535, 169] width 191 height 16
select select "*"
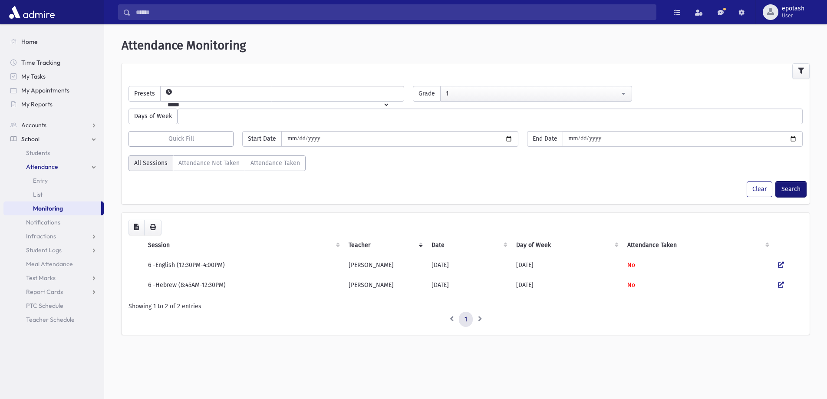
click at [786, 195] on button "Search" at bounding box center [790, 189] width 30 height 16
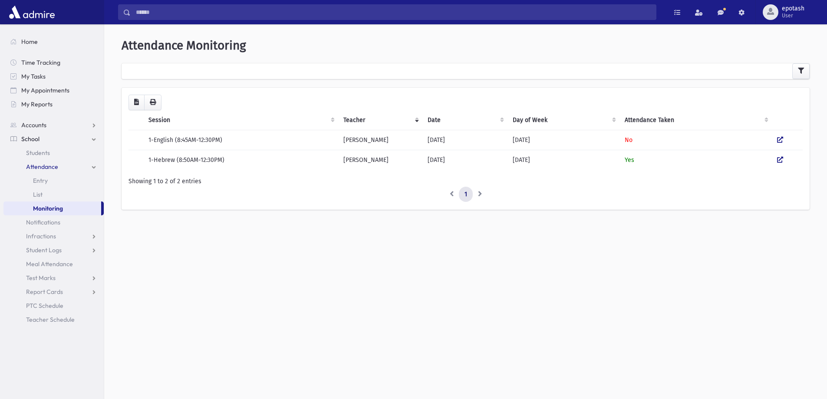
select select
click at [803, 66] on button "button" at bounding box center [800, 71] width 17 height 16
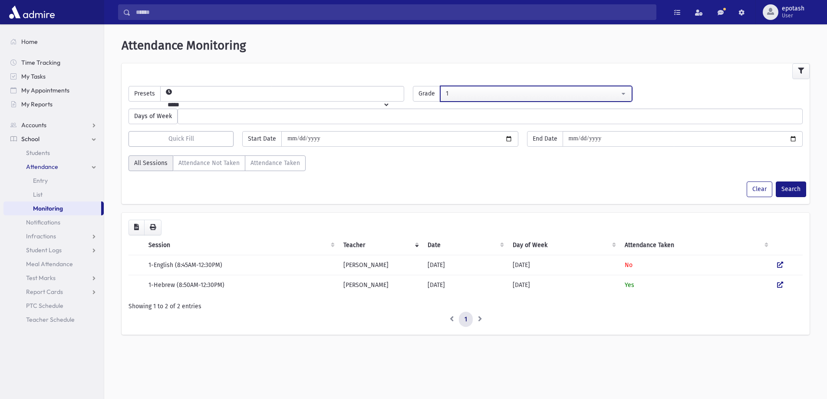
click at [486, 92] on div "1" at bounding box center [532, 93] width 173 height 9
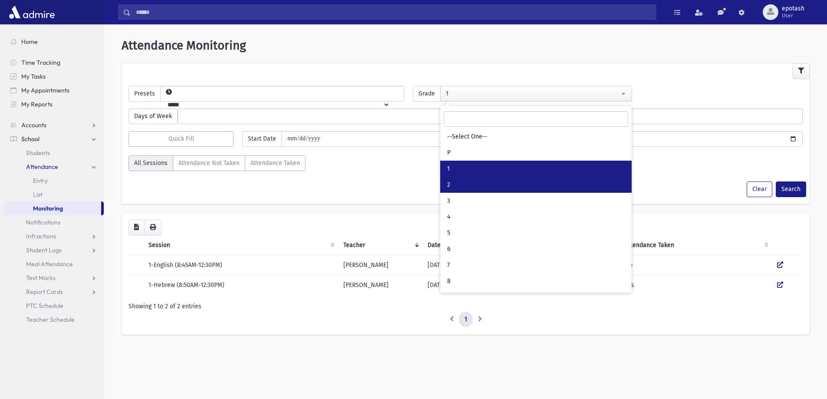
click at [455, 184] on link "2" at bounding box center [535, 185] width 191 height 16
select select "*"
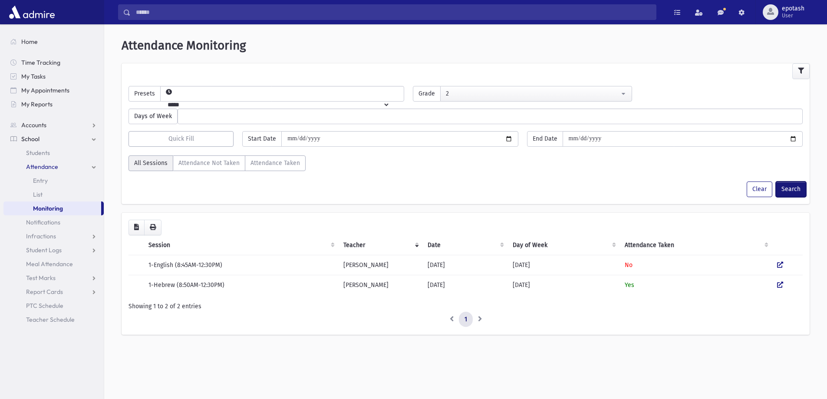
click at [785, 189] on button "Search" at bounding box center [790, 189] width 30 height 16
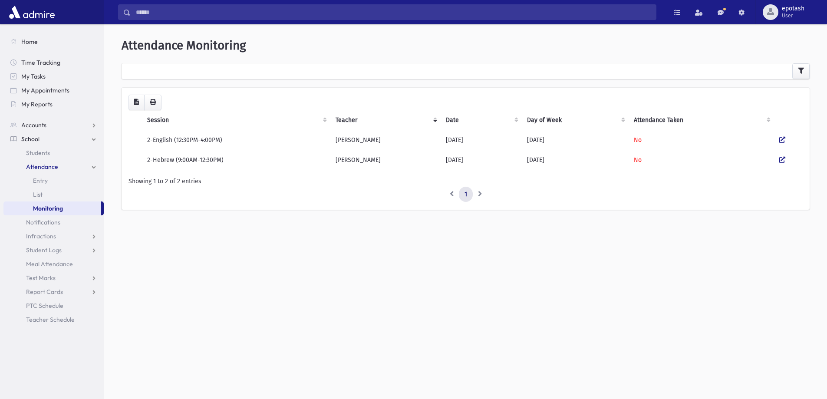
select select
click at [804, 73] on button "button" at bounding box center [800, 71] width 17 height 16
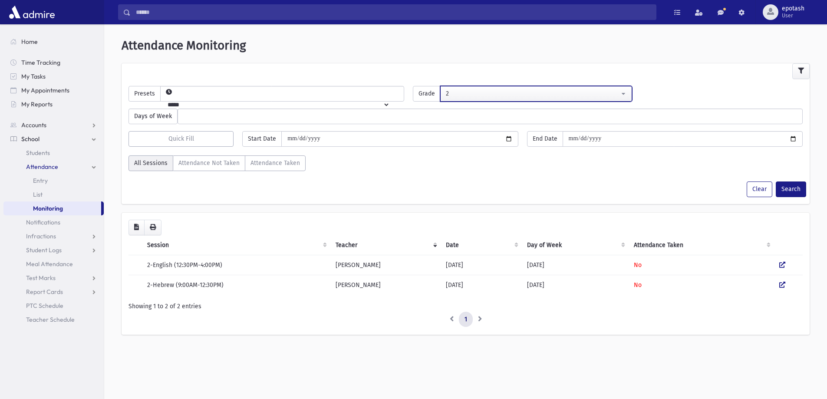
click at [482, 94] on div "2" at bounding box center [532, 93] width 173 height 9
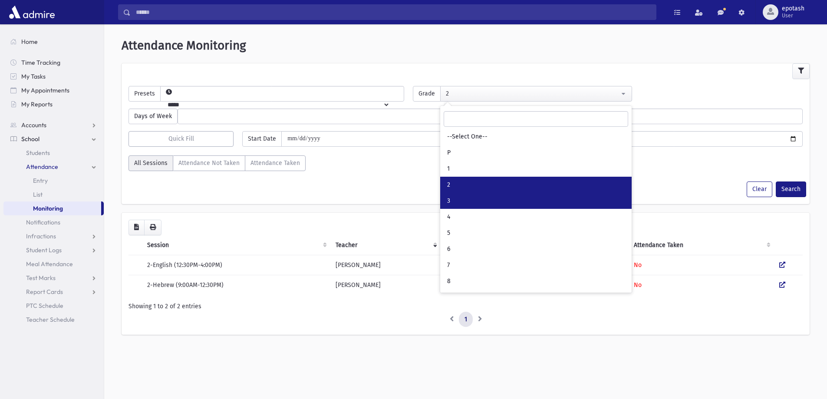
click at [483, 196] on link "3" at bounding box center [535, 201] width 191 height 16
select select "*"
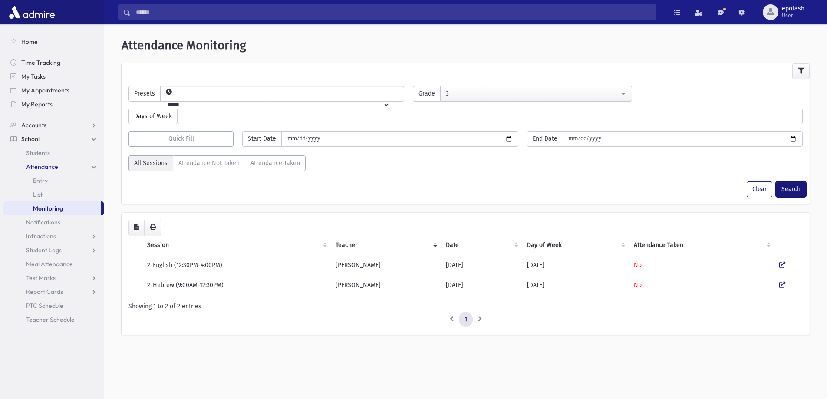
click at [785, 188] on button "Search" at bounding box center [790, 189] width 30 height 16
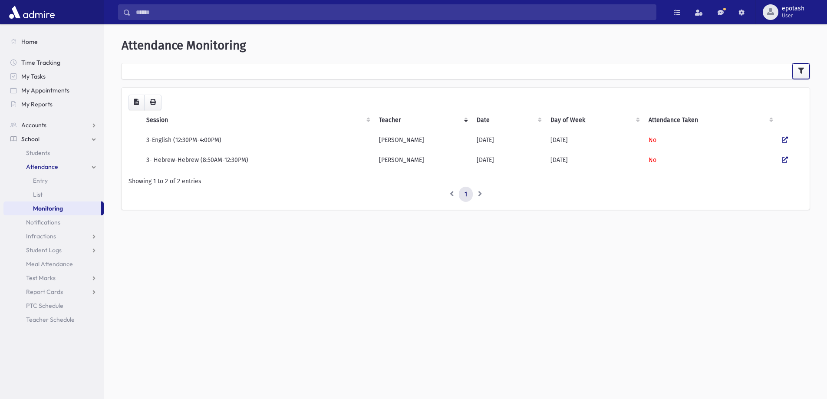
click at [794, 73] on button "button" at bounding box center [800, 71] width 17 height 16
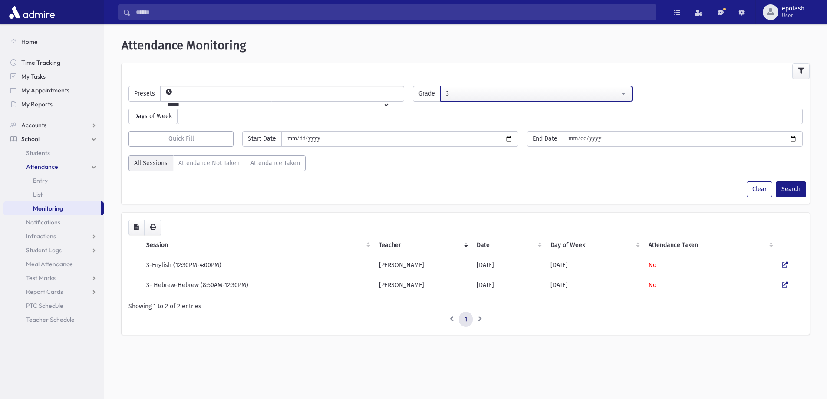
click at [605, 88] on button "3" at bounding box center [535, 94] width 191 height 16
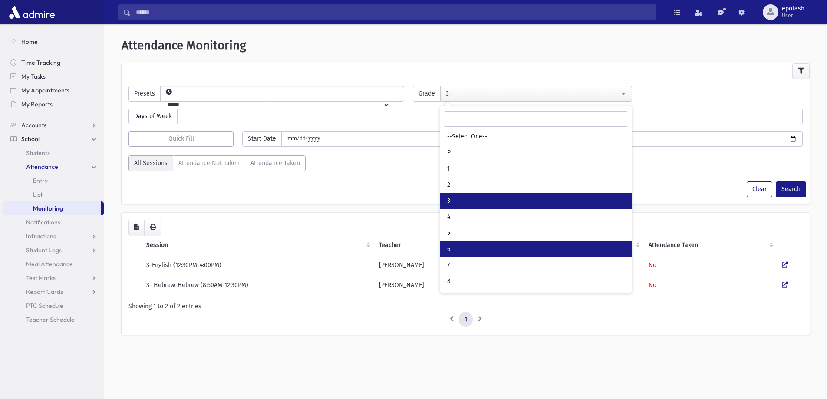
click at [462, 250] on link "6" at bounding box center [535, 249] width 191 height 16
select select "*"
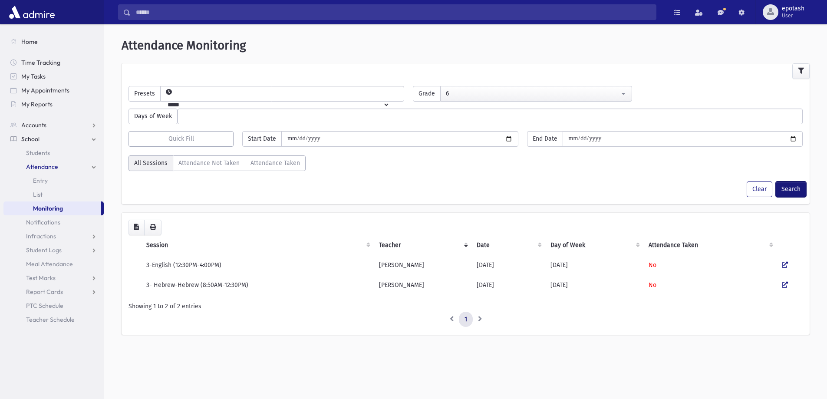
click at [788, 189] on button "Search" at bounding box center [790, 189] width 30 height 16
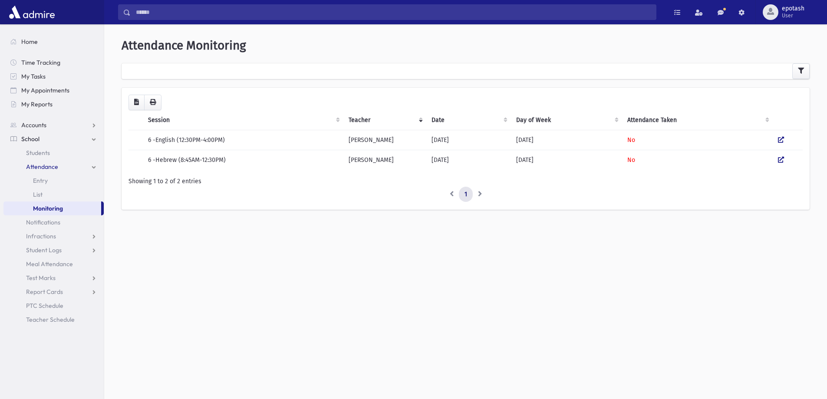
click at [90, 166] on link "Attendance" at bounding box center [53, 167] width 100 height 14
click at [92, 192] on link "Infractions" at bounding box center [53, 194] width 100 height 14
click at [93, 166] on link "Attendance" at bounding box center [53, 167] width 100 height 14
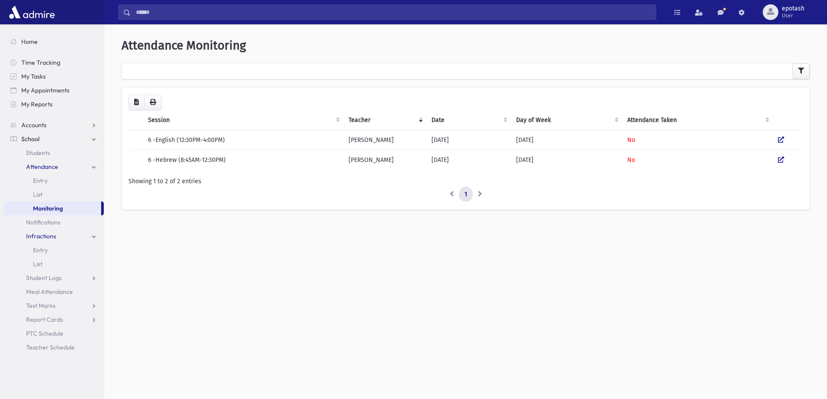
click at [76, 210] on link "Monitoring" at bounding box center [52, 208] width 98 height 14
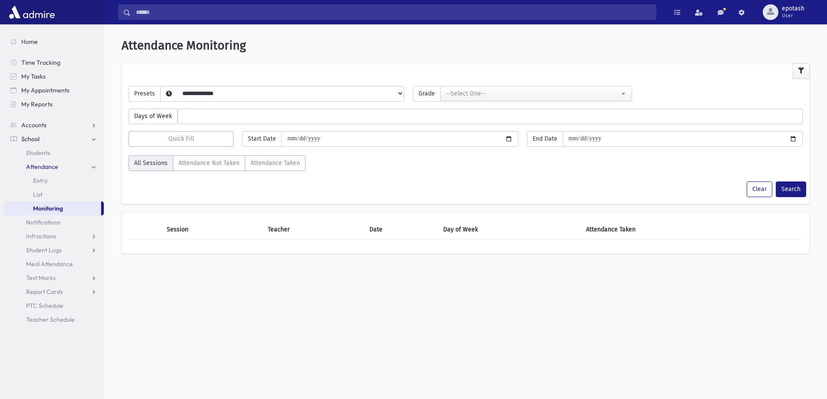
select select
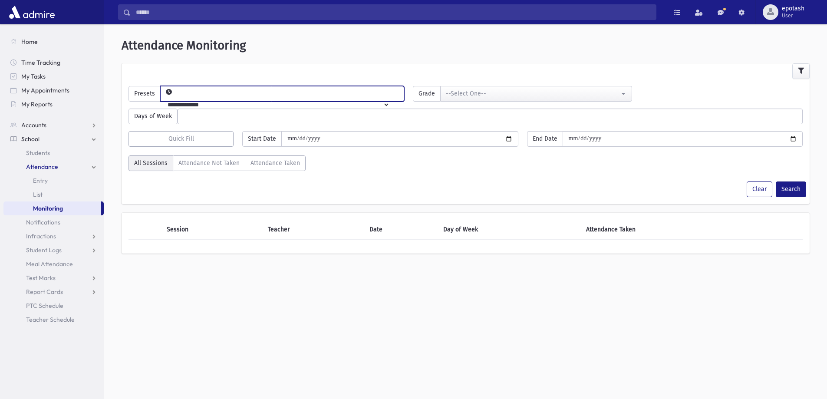
click at [390, 97] on select "**********" at bounding box center [275, 104] width 229 height 15
select select "*****"
click at [174, 97] on select "**********" at bounding box center [275, 104] width 229 height 15
click at [519, 95] on div "--Select One--" at bounding box center [532, 93] width 173 height 9
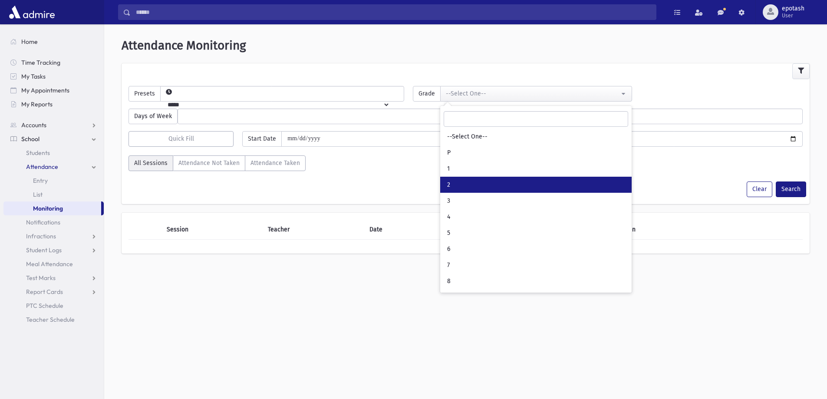
click at [458, 183] on link "2" at bounding box center [535, 185] width 191 height 16
select select "*"
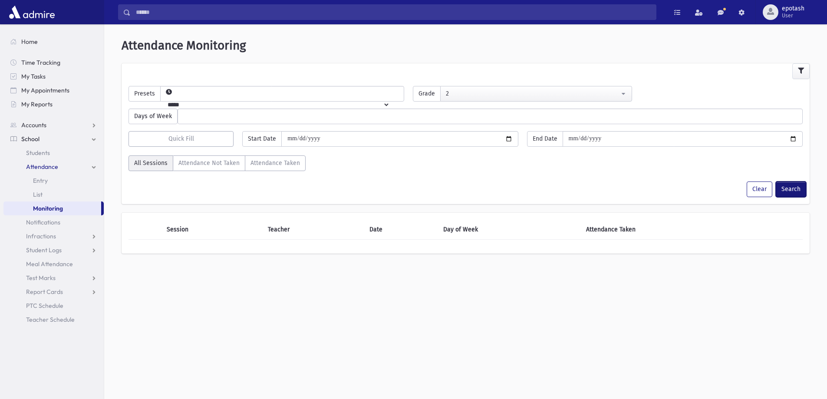
click at [786, 192] on button "Search" at bounding box center [790, 189] width 30 height 16
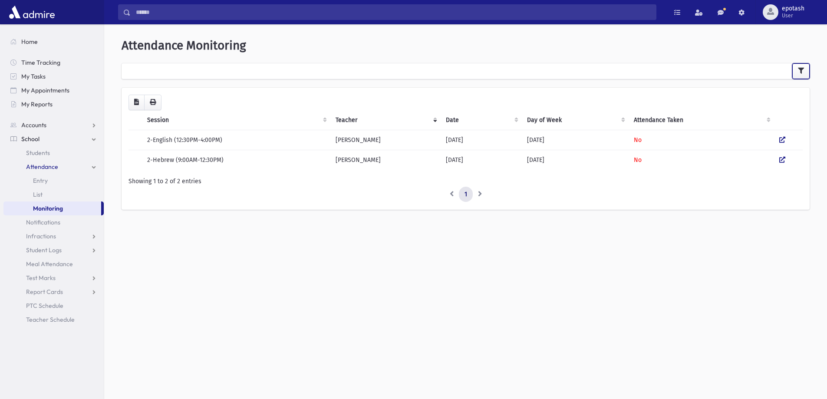
click at [801, 66] on button "button" at bounding box center [800, 71] width 17 height 16
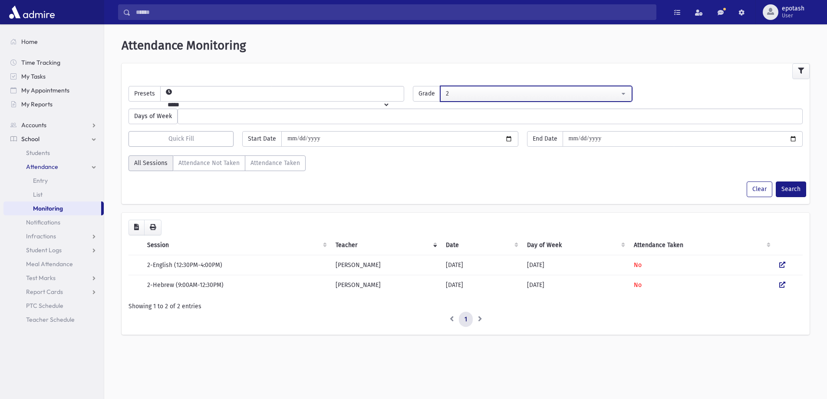
click at [521, 96] on div "2" at bounding box center [532, 93] width 173 height 9
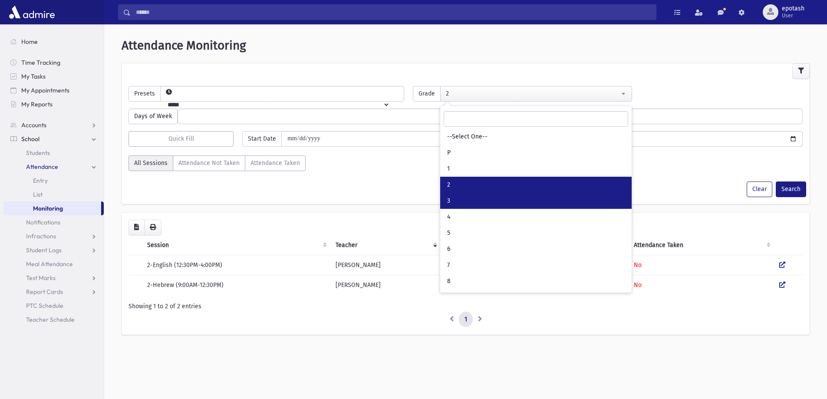
click at [476, 202] on link "3" at bounding box center [535, 201] width 191 height 16
select select "*"
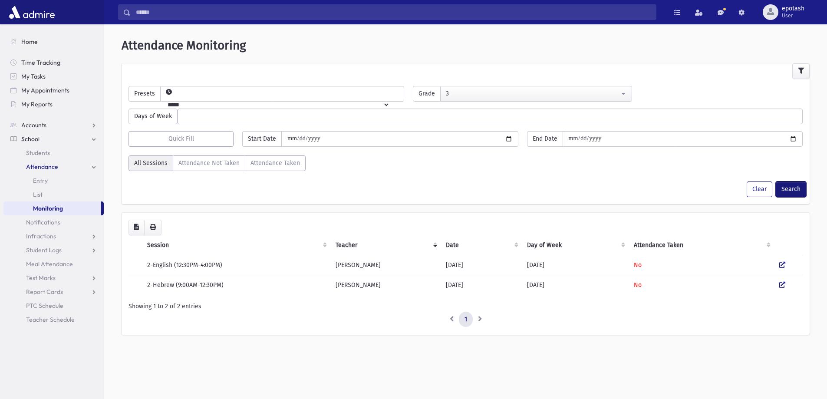
click at [790, 190] on button "Search" at bounding box center [790, 189] width 30 height 16
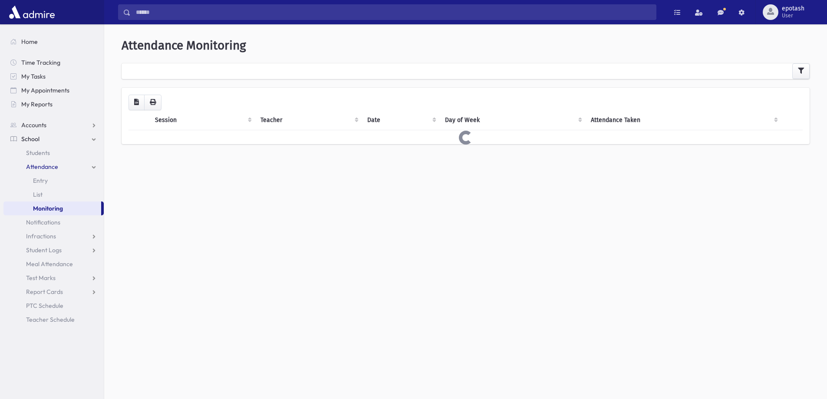
select select
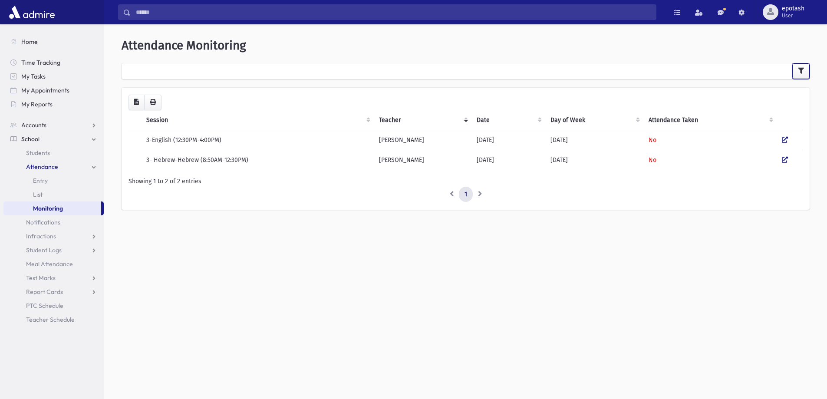
click at [803, 66] on button "button" at bounding box center [800, 71] width 17 height 16
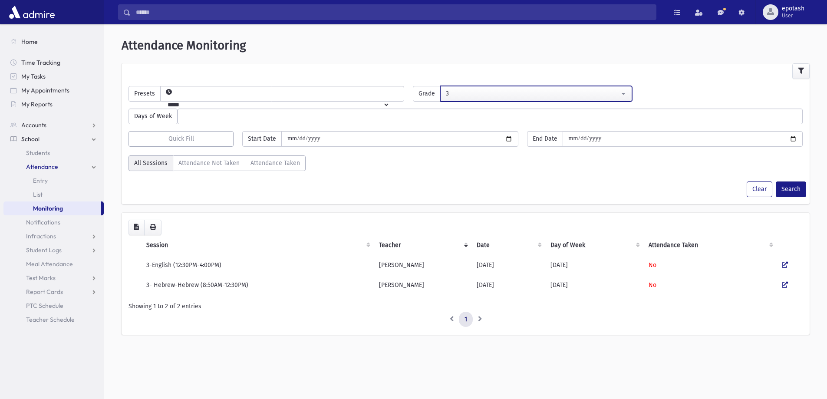
click at [591, 90] on div "3" at bounding box center [532, 93] width 173 height 9
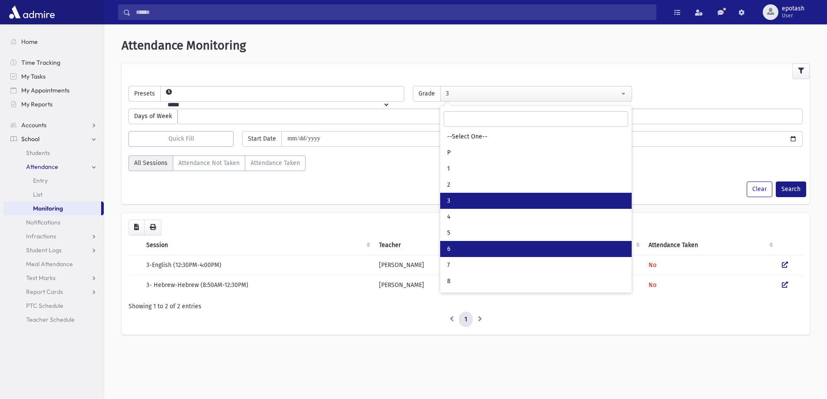
click at [487, 246] on link "6" at bounding box center [535, 249] width 191 height 16
select select "*"
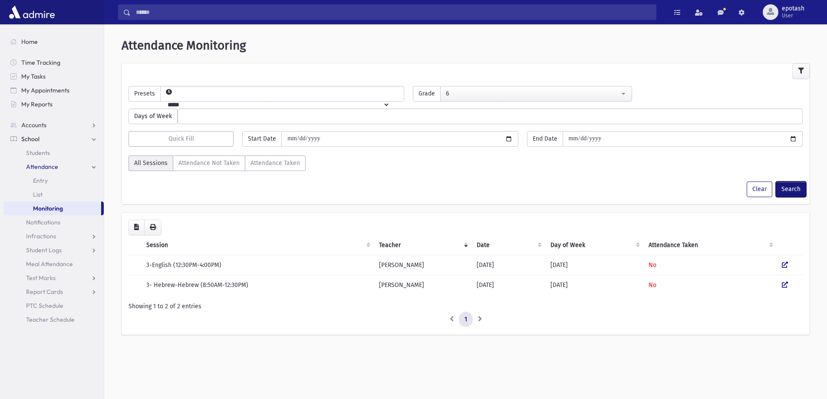
click at [791, 188] on button "Search" at bounding box center [790, 189] width 30 height 16
